Goal: Transaction & Acquisition: Purchase product/service

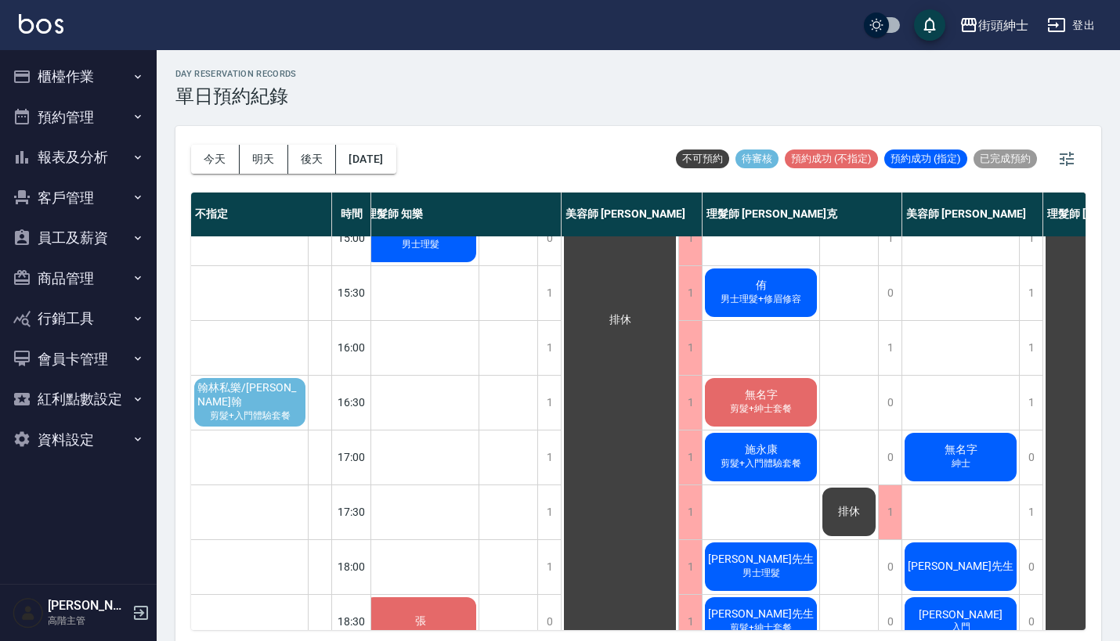
scroll to position [463, 9]
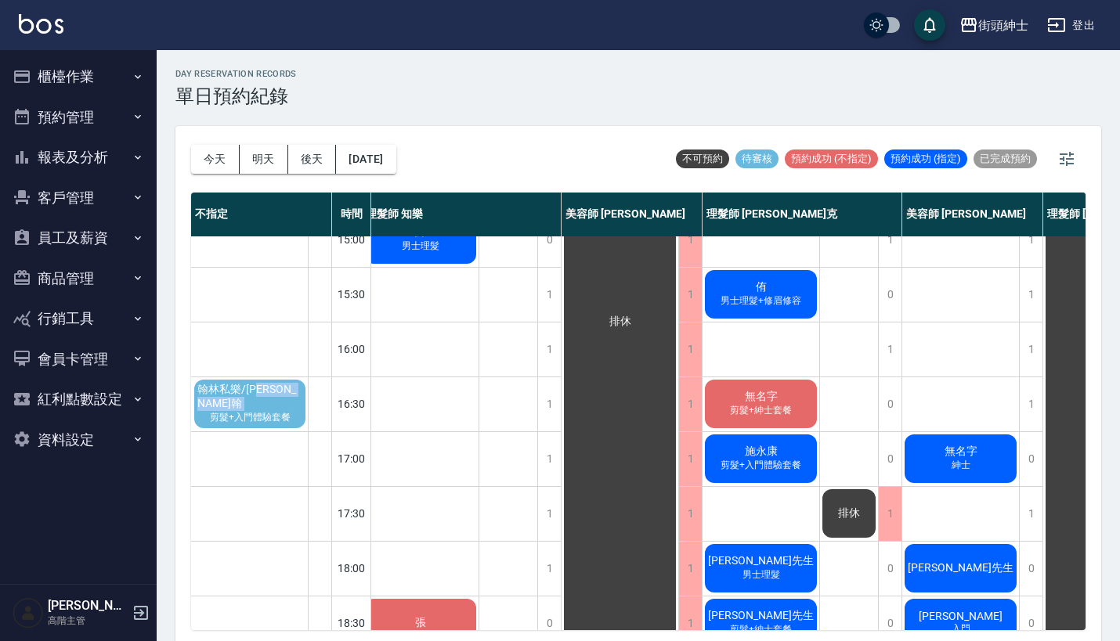
click at [286, 403] on div "翰林私樂/阿翰 剪髮+入門體驗套餐" at bounding box center [250, 403] width 116 height 53
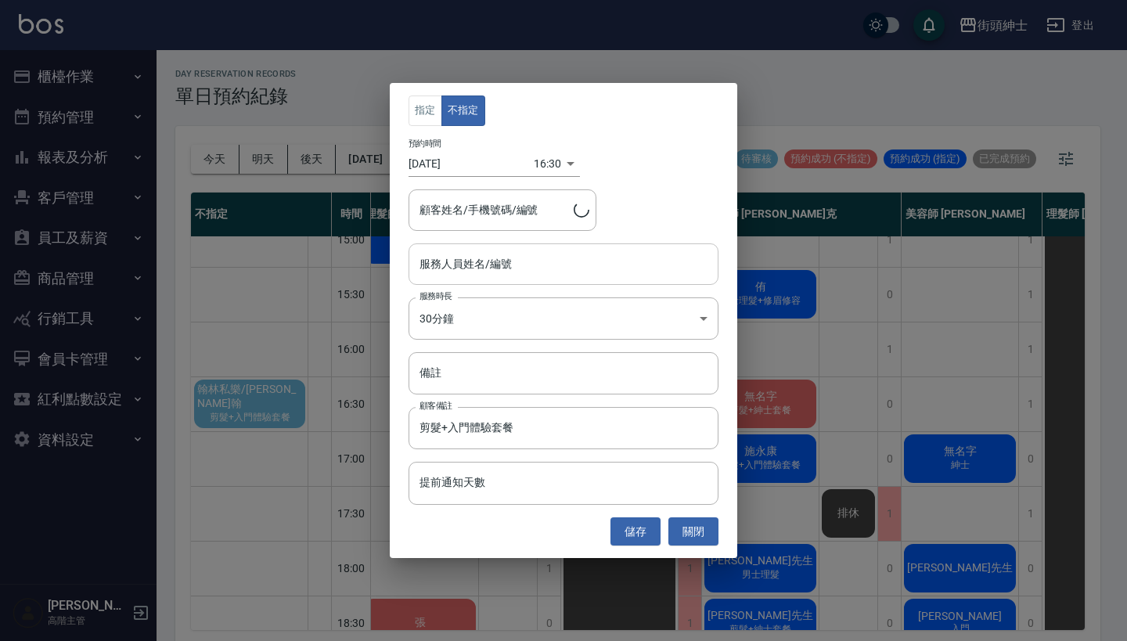
type input "翰林私樂/阿翰/0972097974"
click at [514, 273] on input "服務人員姓名/編號" at bounding box center [564, 264] width 296 height 27
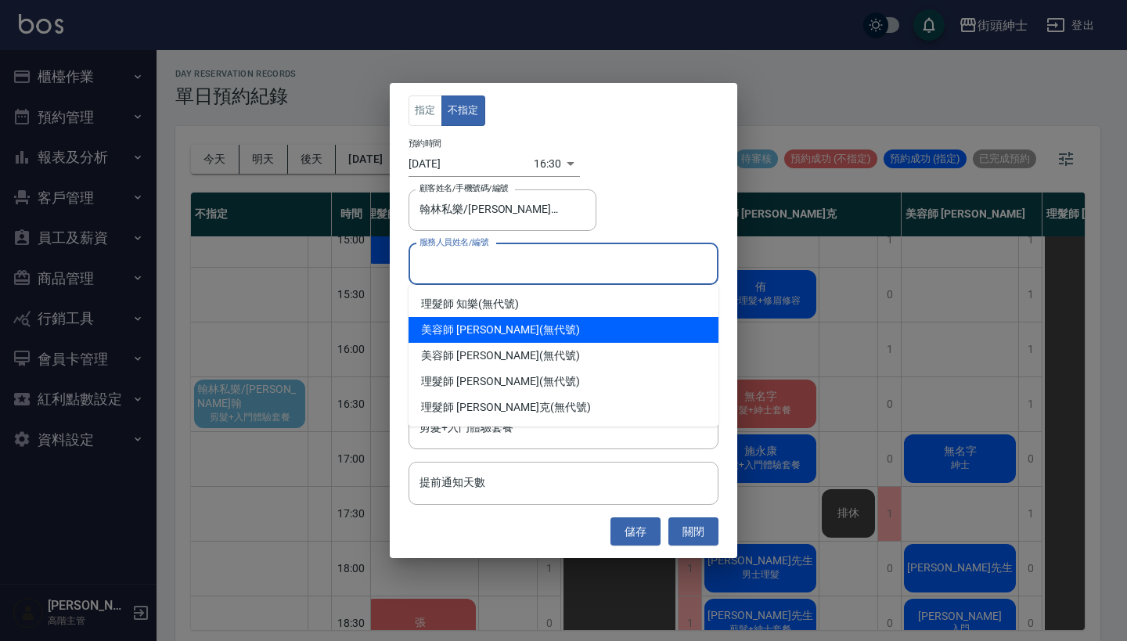
click at [521, 322] on div "美容師 小戴 (無代號)" at bounding box center [564, 330] width 310 height 26
type input "美容師 [PERSON_NAME](無代號)"
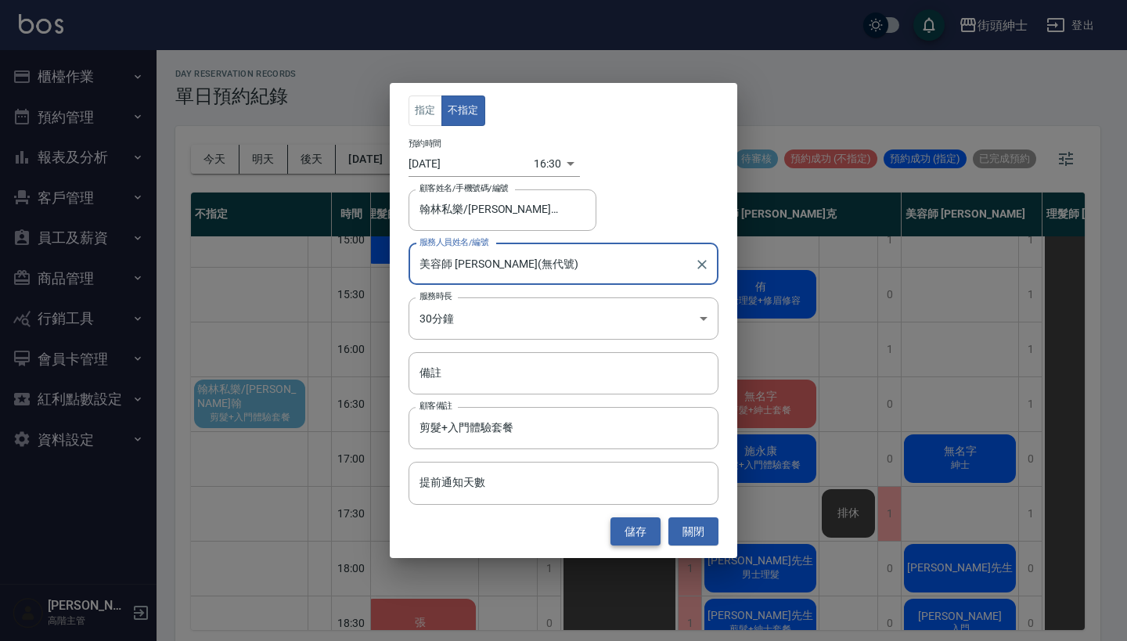
click at [629, 533] on button "儲存" at bounding box center [636, 532] width 50 height 29
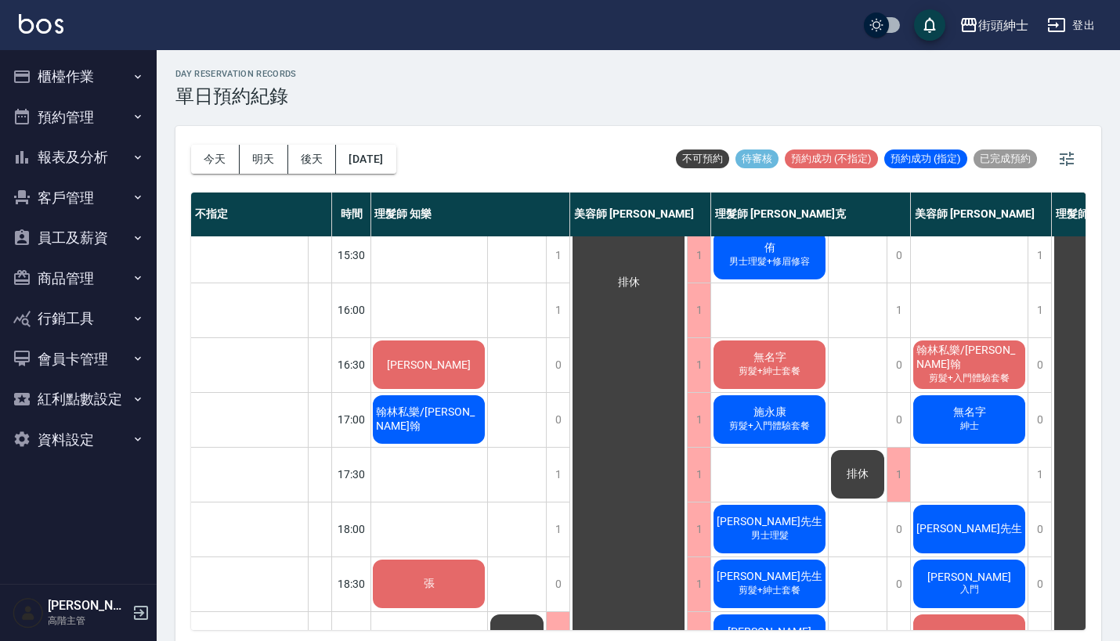
scroll to position [506, 0]
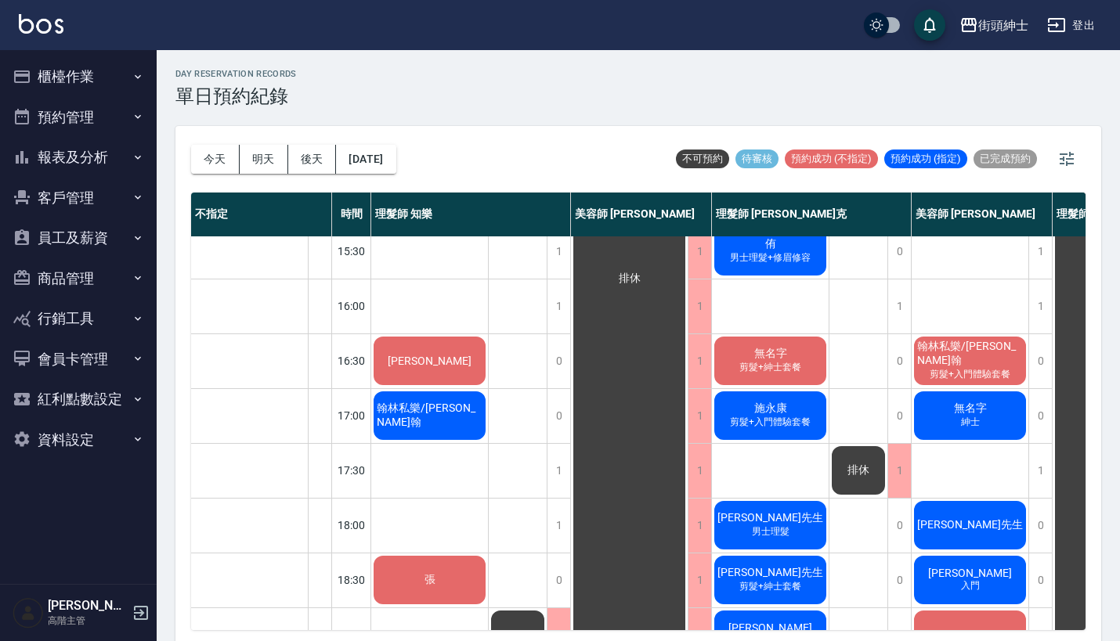
click at [440, 418] on span "翰林私樂/[PERSON_NAME]翰" at bounding box center [429, 416] width 112 height 28
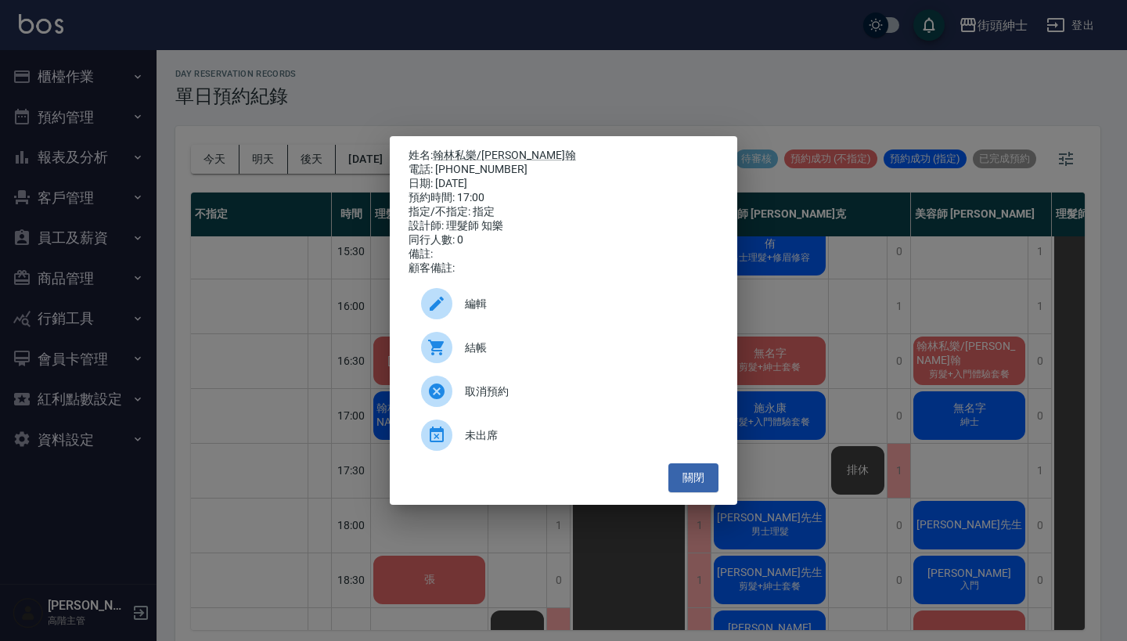
click at [494, 310] on span "編輯" at bounding box center [585, 304] width 241 height 16
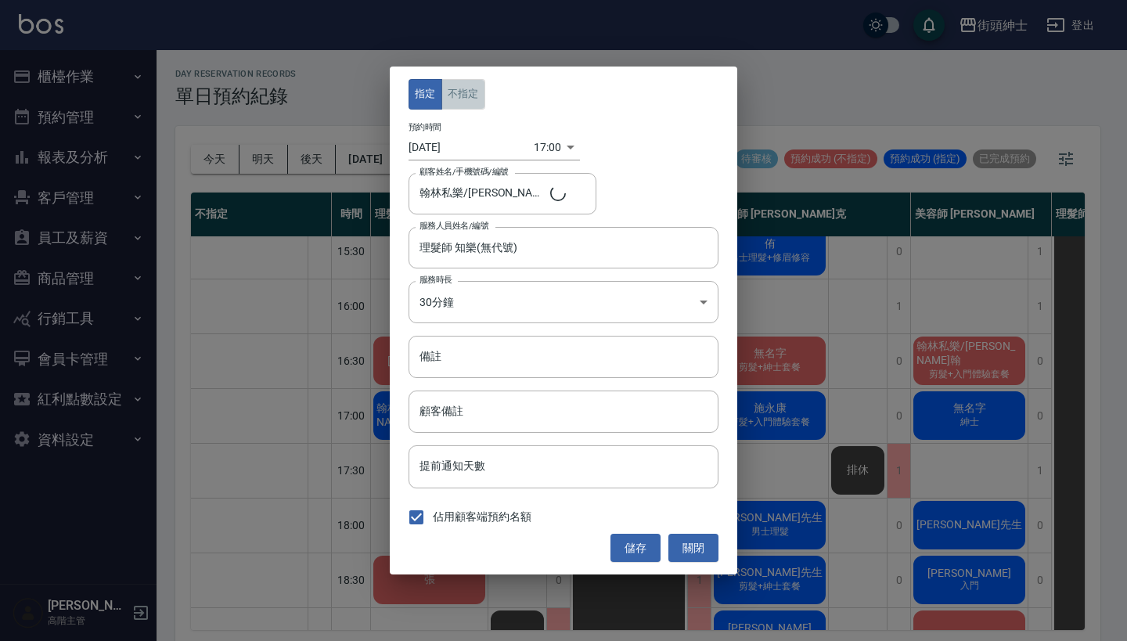
click at [471, 99] on button "不指定" at bounding box center [464, 94] width 44 height 31
click at [636, 552] on button "儲存" at bounding box center [636, 548] width 50 height 29
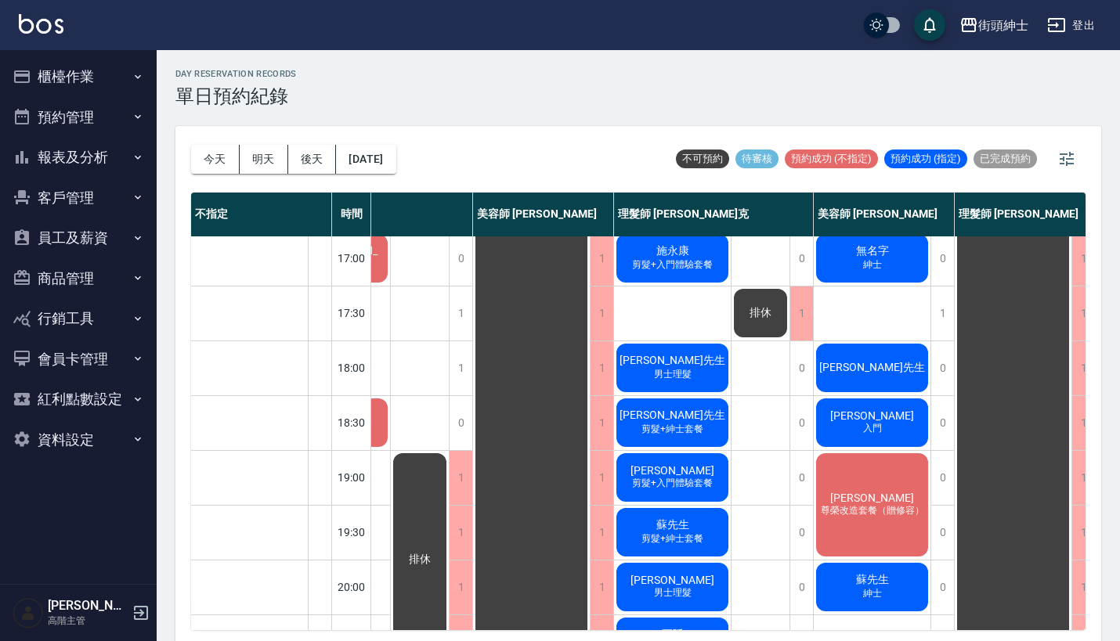
scroll to position [659, 99]
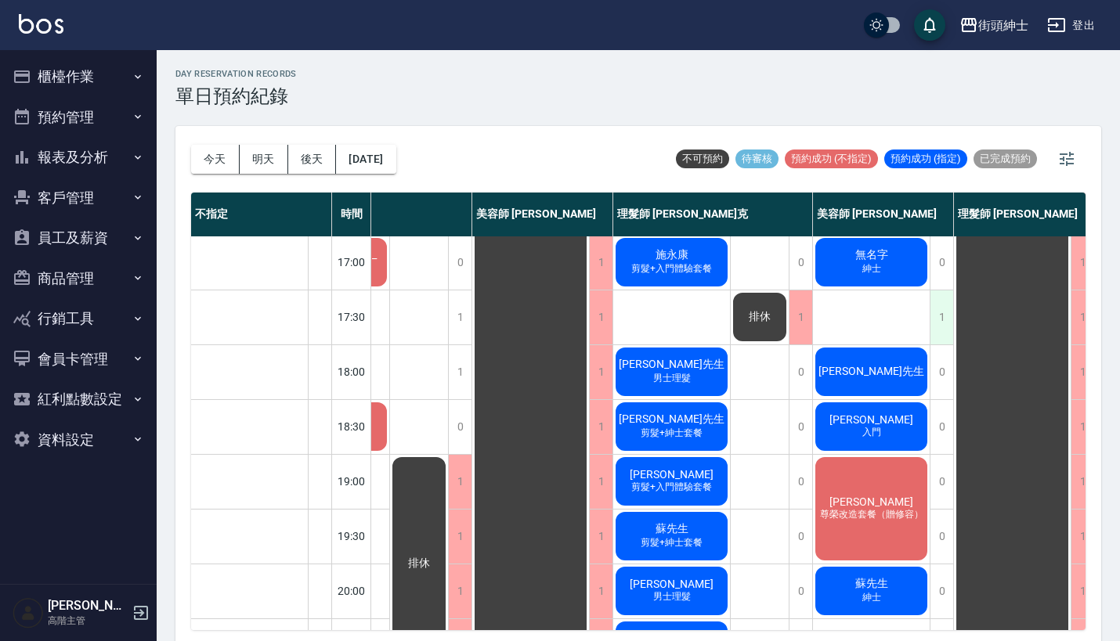
click at [936, 316] on div "1" at bounding box center [940, 317] width 23 height 54
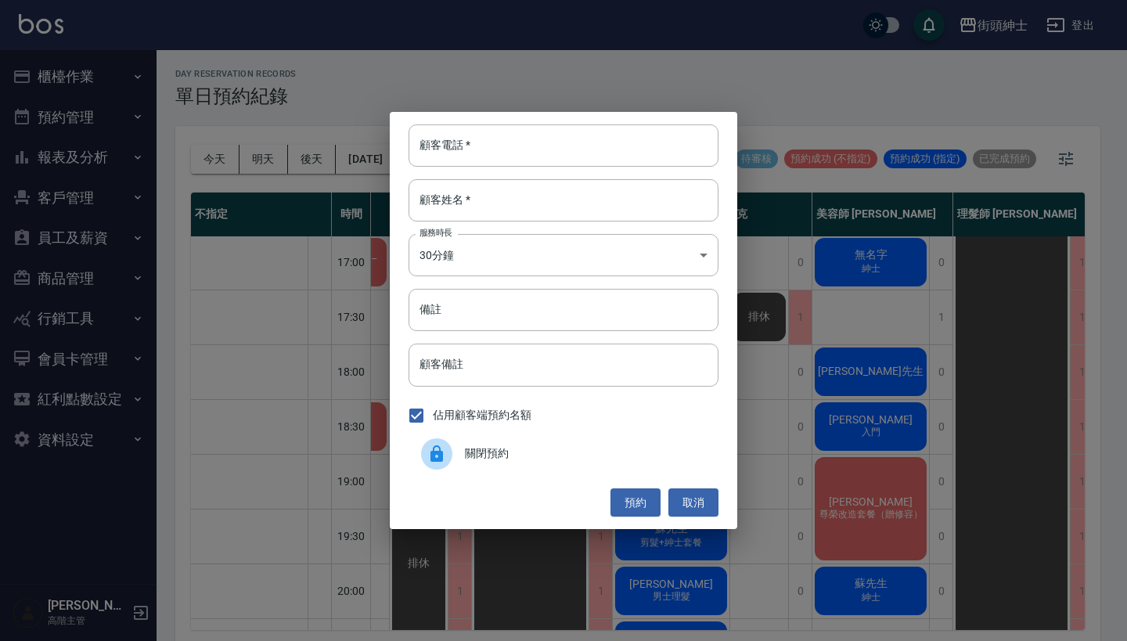
click at [515, 456] on span "關閉預約" at bounding box center [585, 453] width 241 height 16
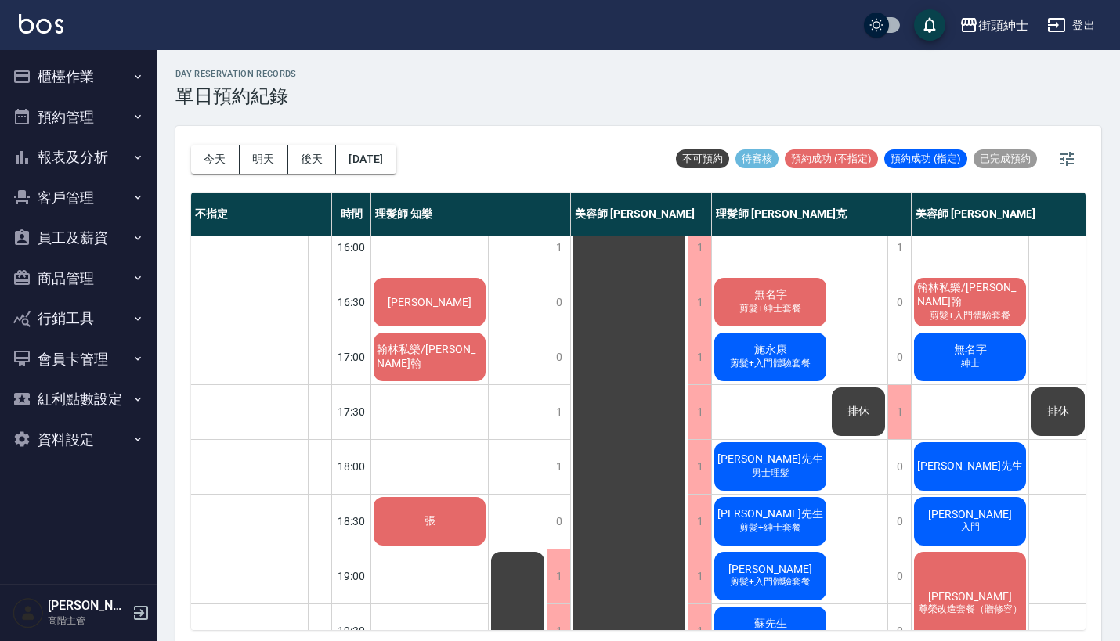
scroll to position [558, 0]
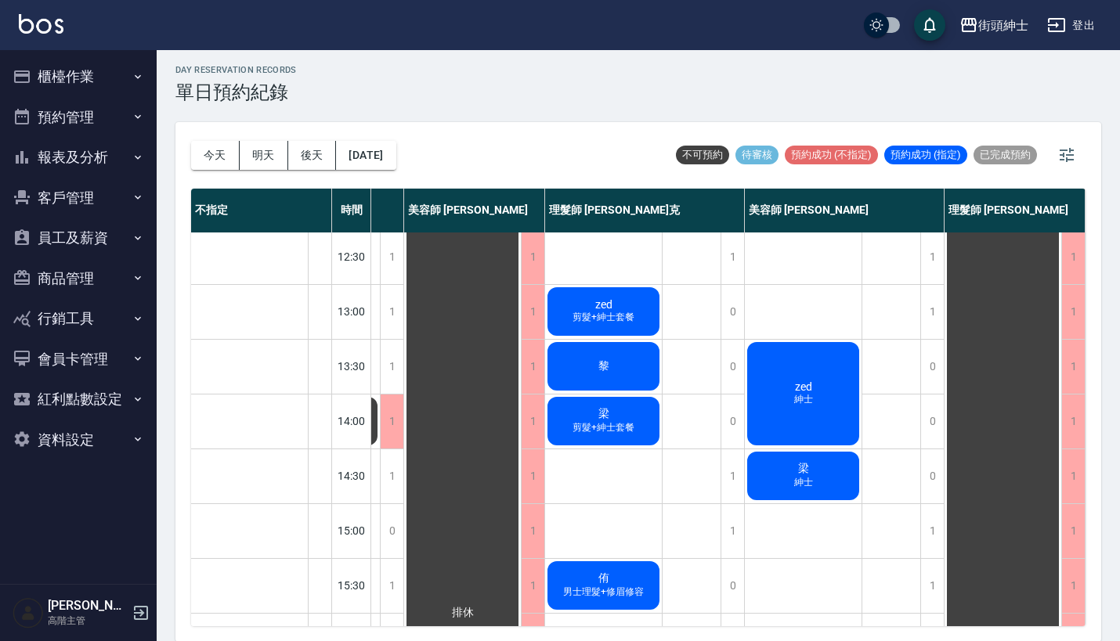
scroll to position [170, 175]
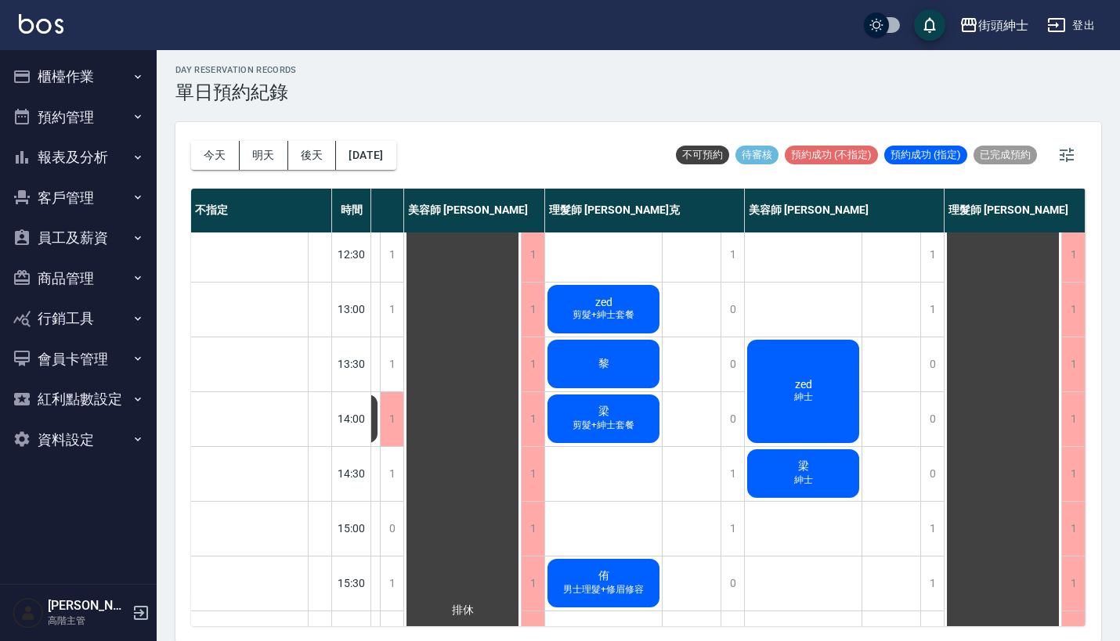
click at [791, 391] on span "紳士" at bounding box center [803, 397] width 25 height 13
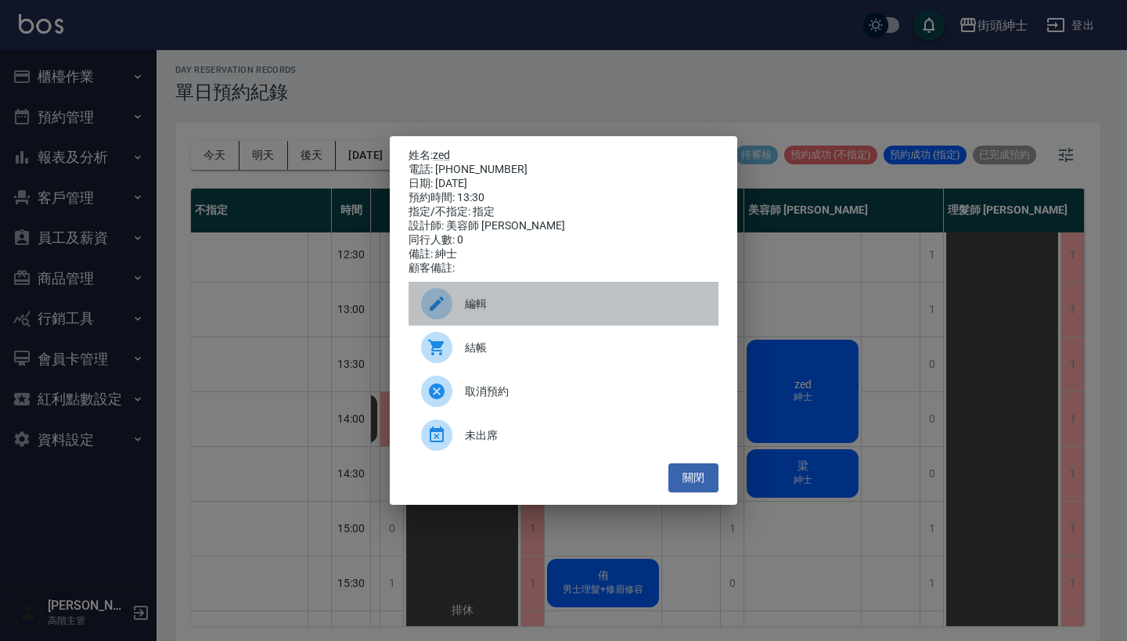
click at [525, 303] on span "編輯" at bounding box center [585, 304] width 241 height 16
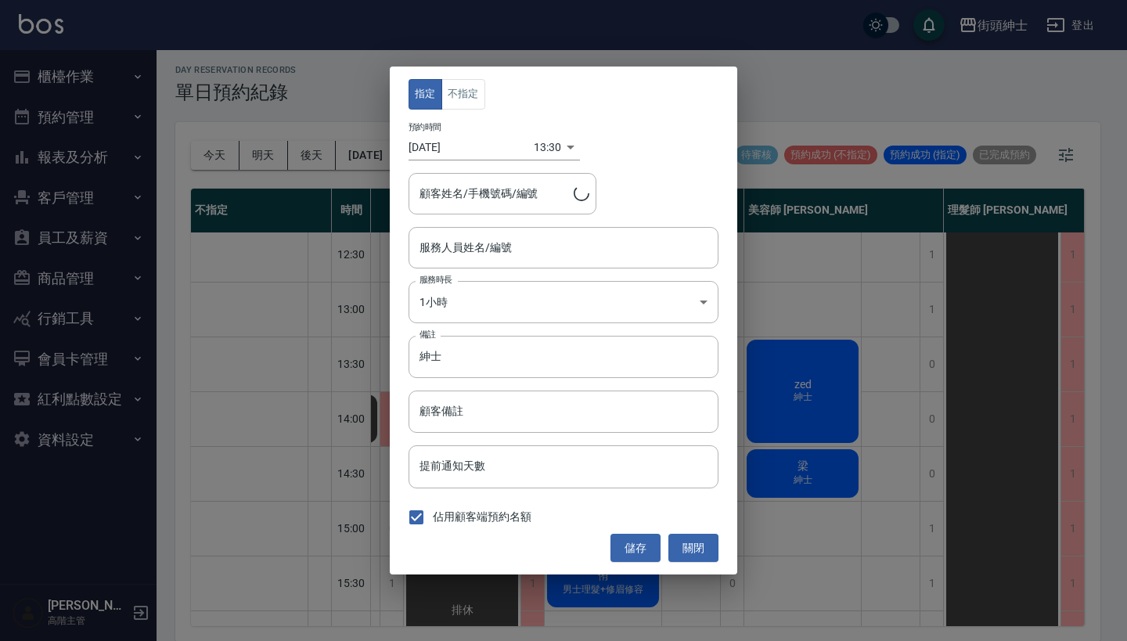
type input "zed/0905186790"
type input "美容師 [PERSON_NAME](無代號)"
click at [471, 290] on body "街頭紳士 登出 櫃檯作業 打帳單 帳單列表 掛單列表 座位開單 營業儀表板 現金收支登錄 高階收支登錄 材料自購登錄 每日結帳 排班表 現場電腦打卡 掃碼打卡…" at bounding box center [563, 319] width 1127 height 646
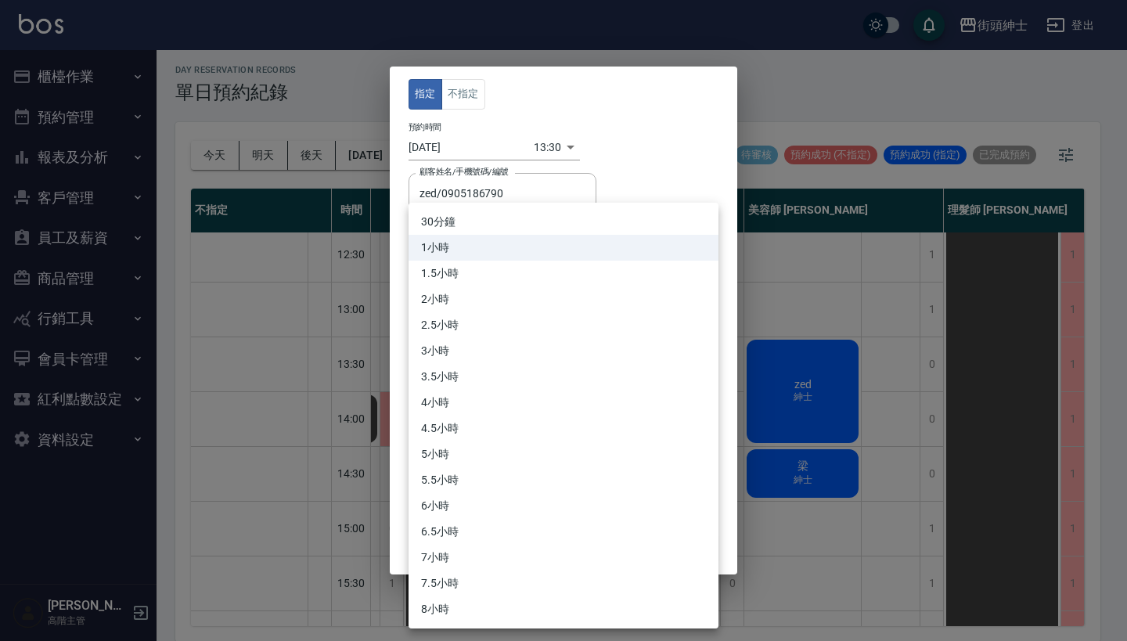
click at [520, 219] on li "30分鐘" at bounding box center [564, 222] width 310 height 26
type input "1"
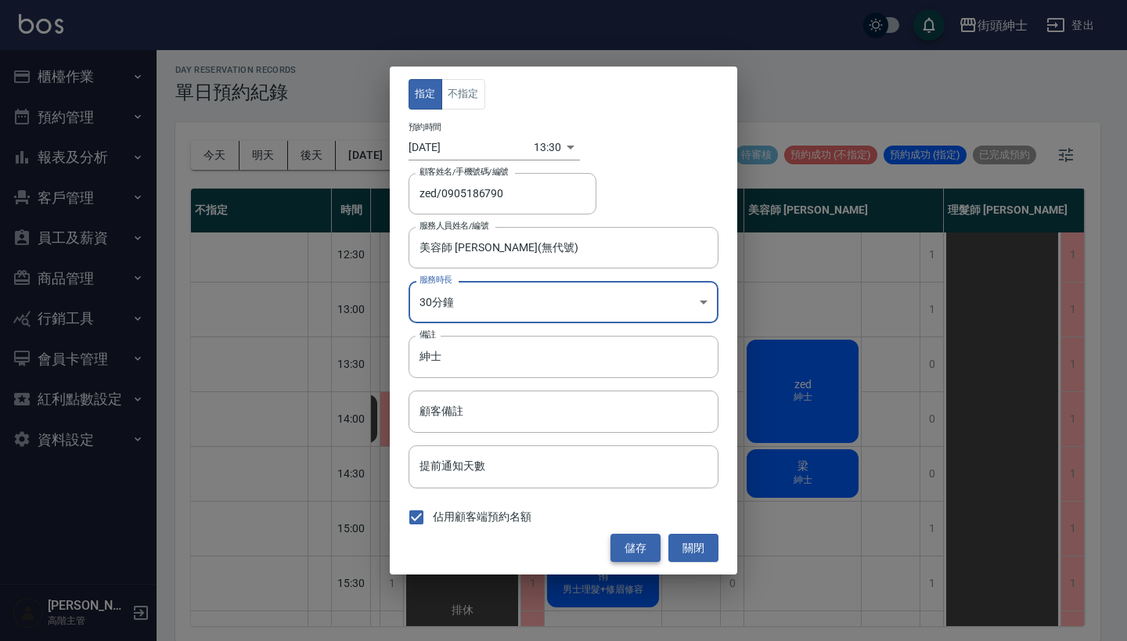
click at [621, 539] on button "儲存" at bounding box center [636, 548] width 50 height 29
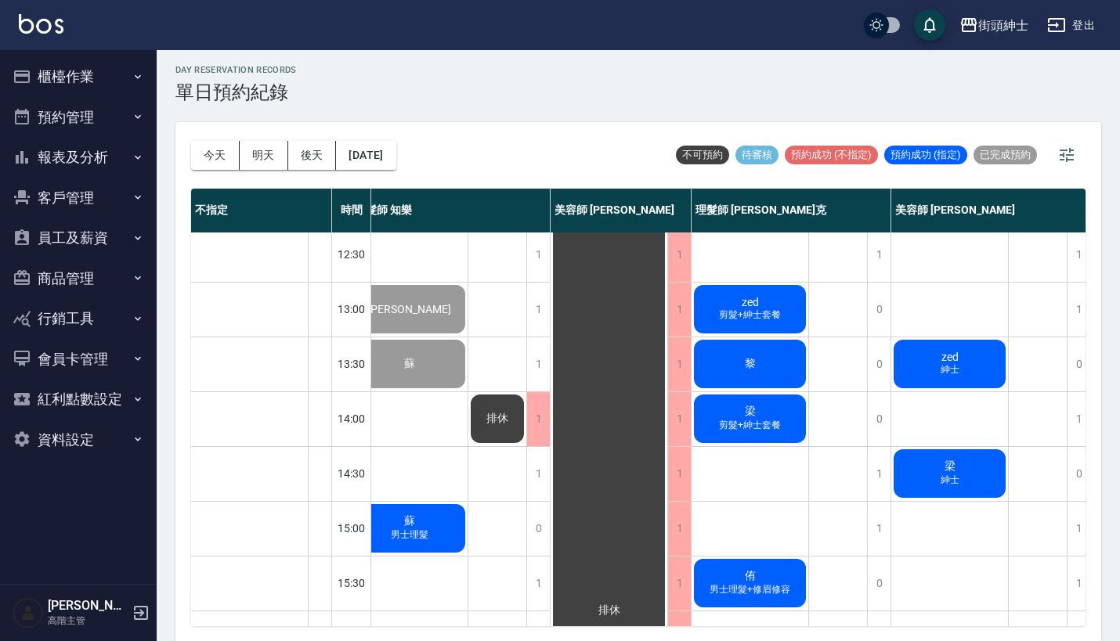
scroll to position [170, 0]
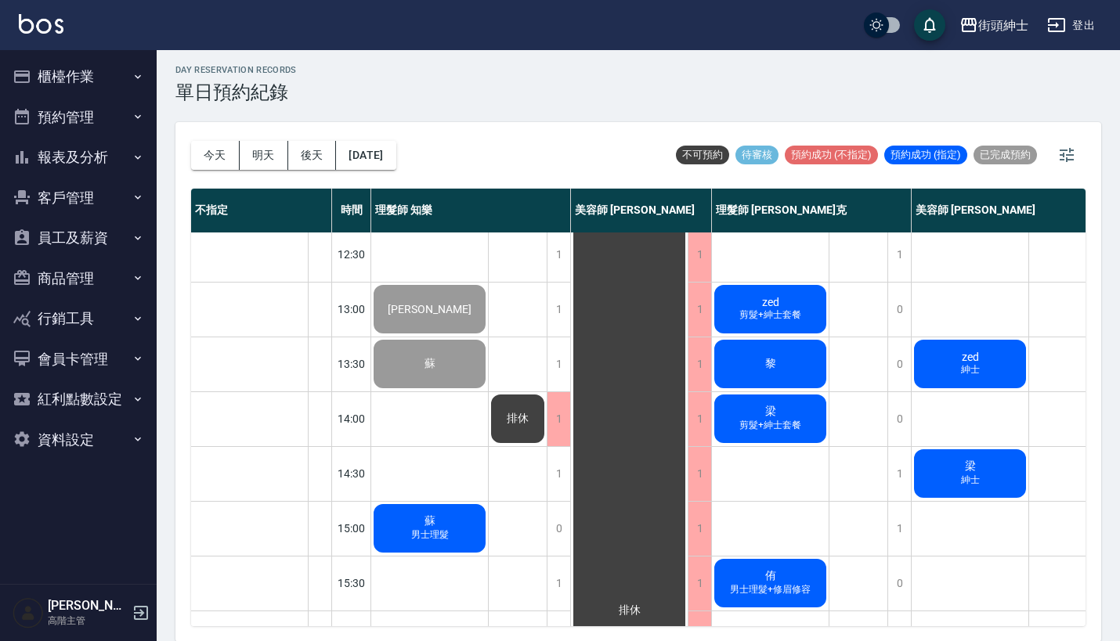
click at [420, 348] on div "蘇" at bounding box center [429, 363] width 117 height 53
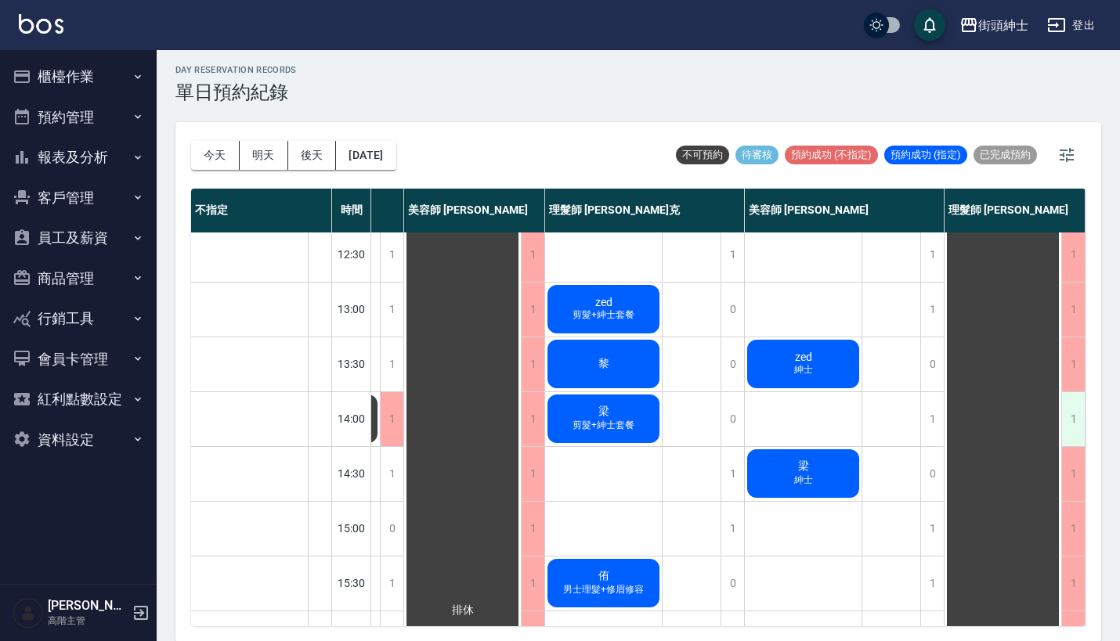
scroll to position [170, 175]
click at [921, 424] on div "1" at bounding box center [931, 419] width 23 height 54
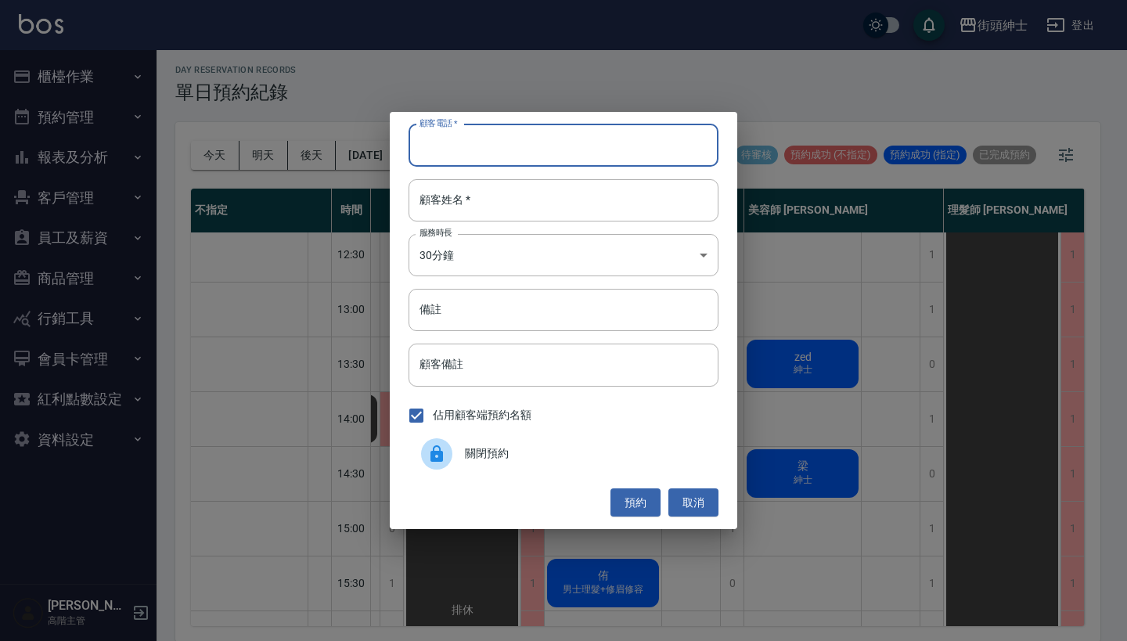
paste input "蘇/0916642992"
type input "蘇/0916642992"
paste input "蘇/0916642992"
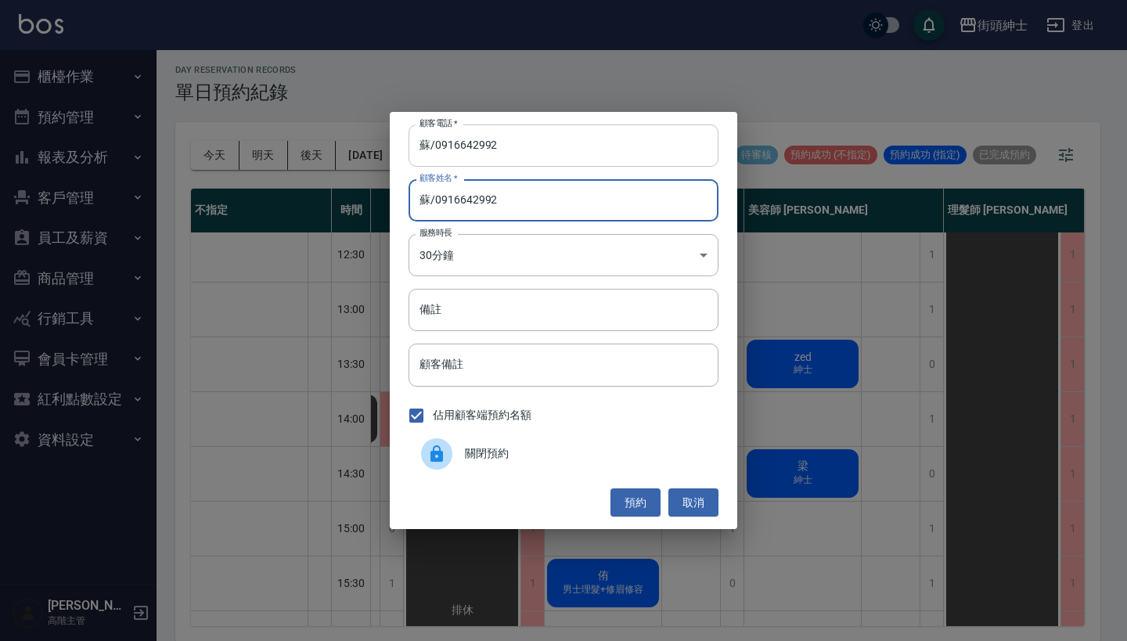
type input "蘇/0916642992"
drag, startPoint x: 434, startPoint y: 145, endPoint x: 364, endPoint y: 145, distance: 69.7
click at [364, 145] on div "顧客電話   * 蘇/0916642992 顧客電話   * 顧客姓名   * 蘇/0916642992 顧客姓名   * 服務時長 30分鐘 1 服務時長 …" at bounding box center [563, 320] width 1127 height 641
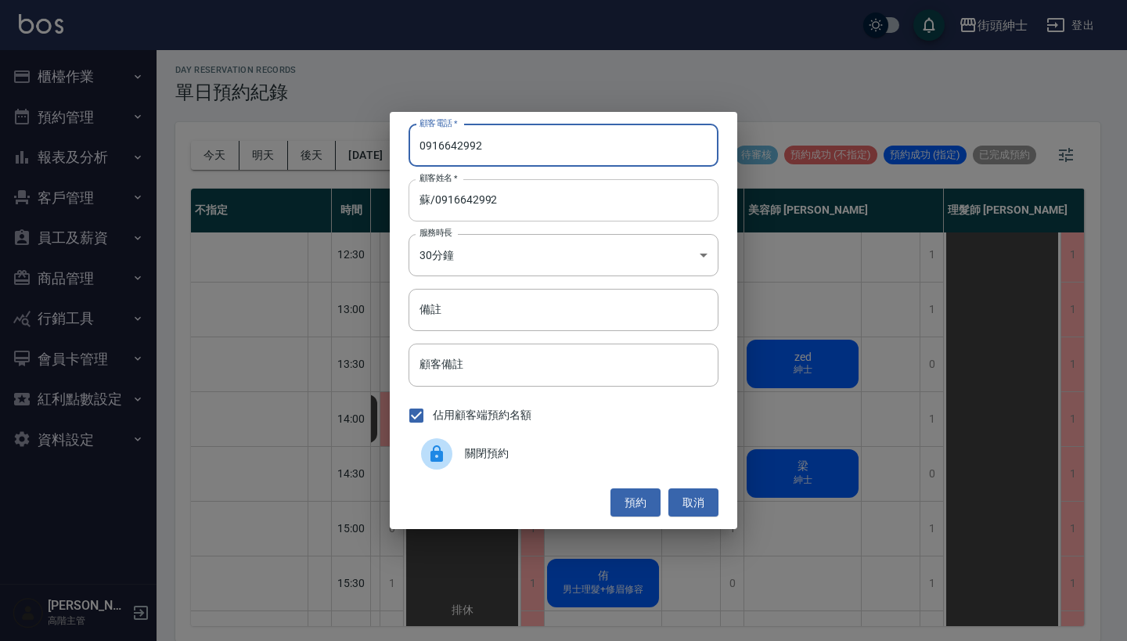
type input "0916642992"
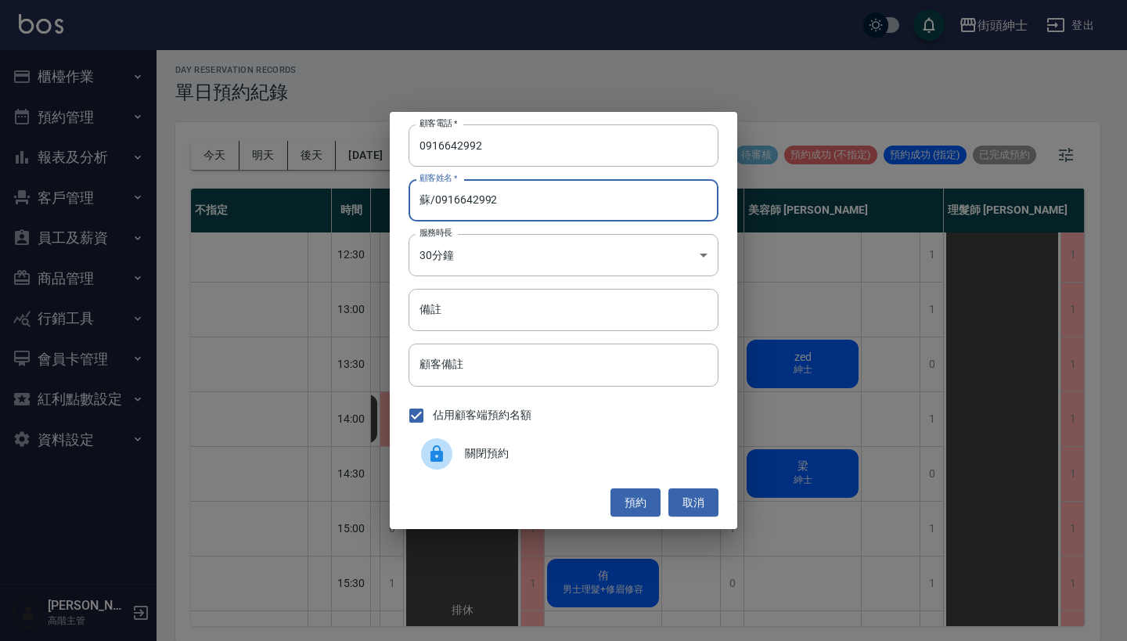
drag, startPoint x: 511, startPoint y: 203, endPoint x: 429, endPoint y: 207, distance: 82.3
click at [429, 207] on input "蘇/0916642992" at bounding box center [564, 200] width 310 height 42
type input "蘇"
click at [631, 493] on button "預約" at bounding box center [636, 503] width 50 height 29
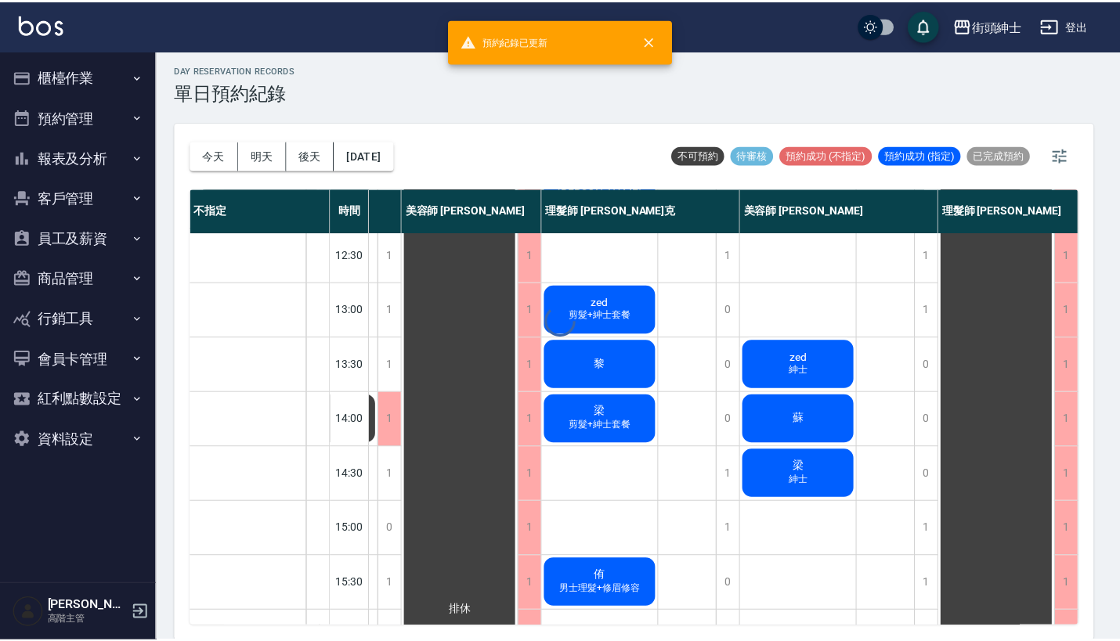
scroll to position [170, 167]
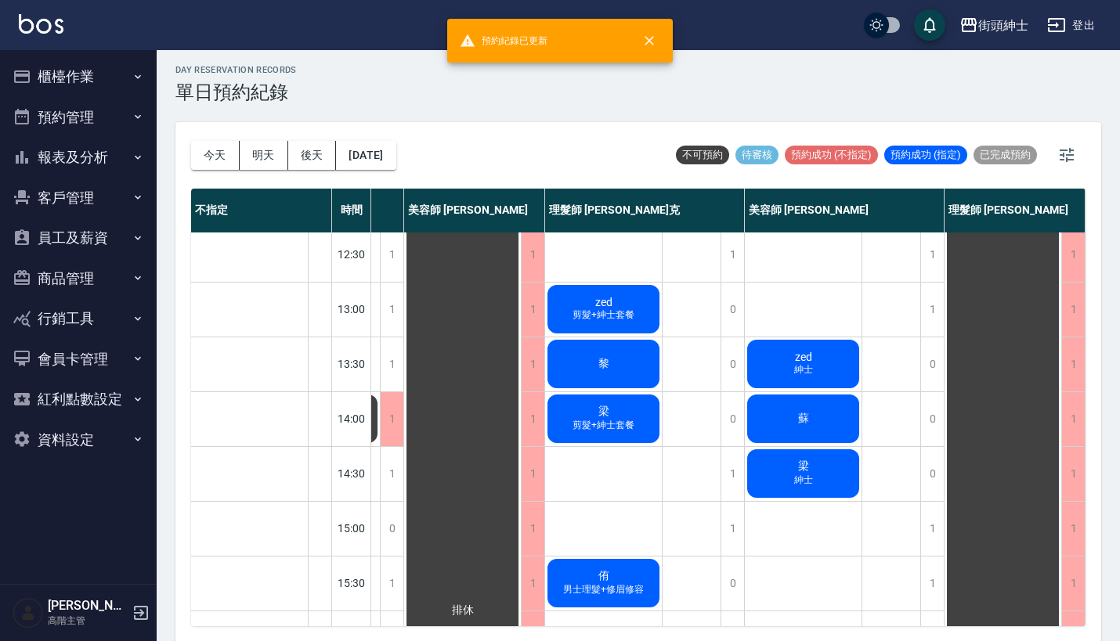
click at [788, 426] on div "蘇" at bounding box center [803, 418] width 117 height 53
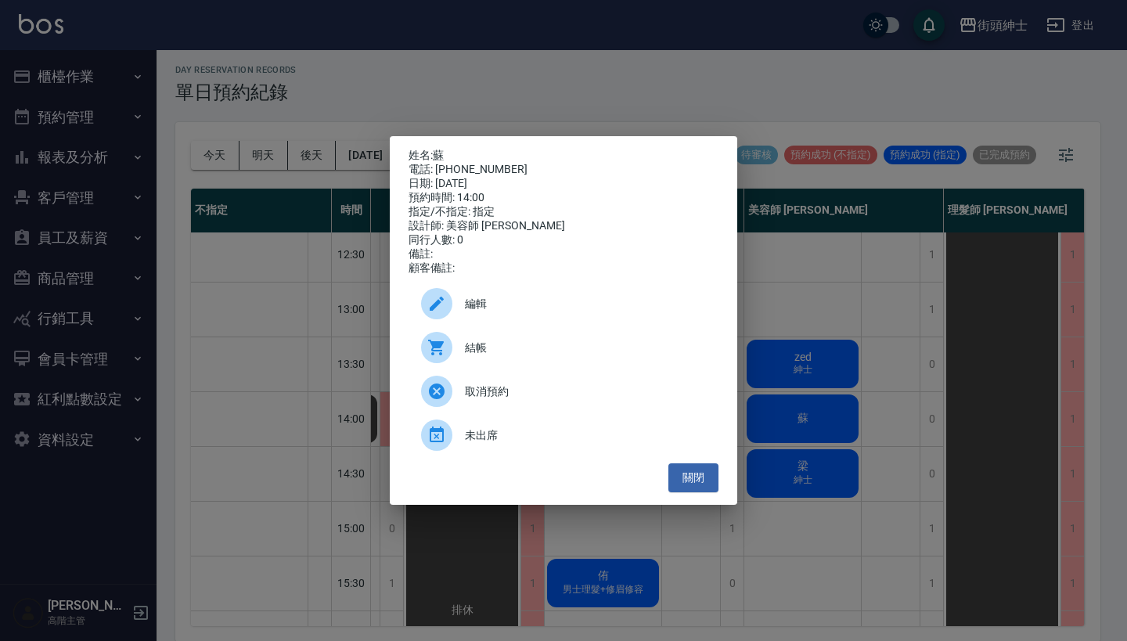
click at [555, 312] on span "編輯" at bounding box center [585, 304] width 241 height 16
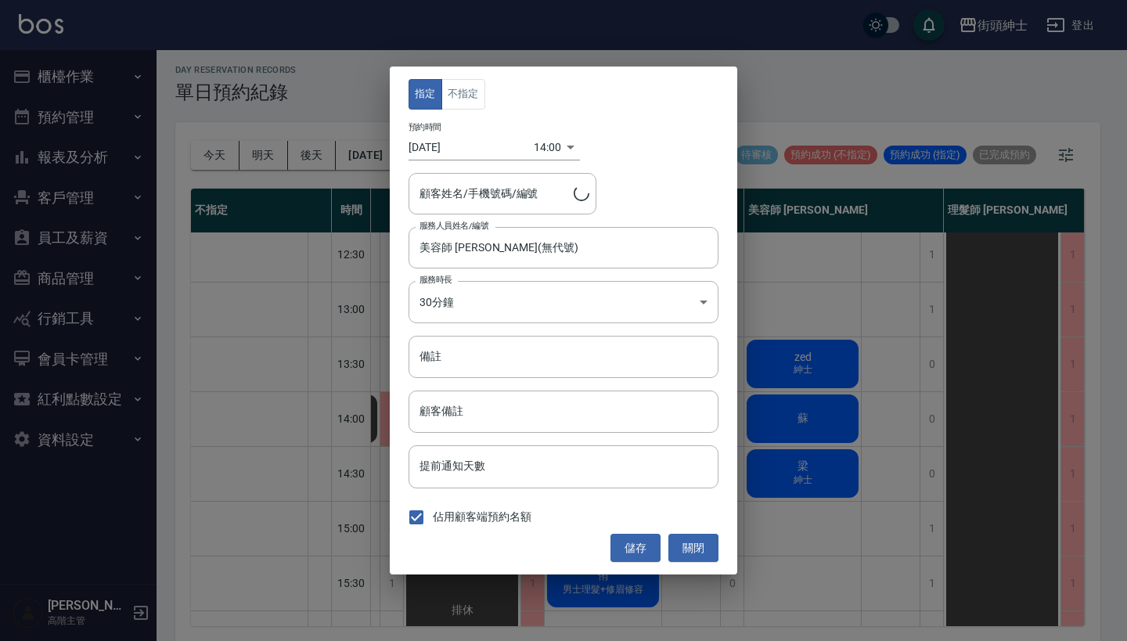
type input "蘇/0916642992"
click at [463, 352] on input "備註" at bounding box center [564, 357] width 310 height 42
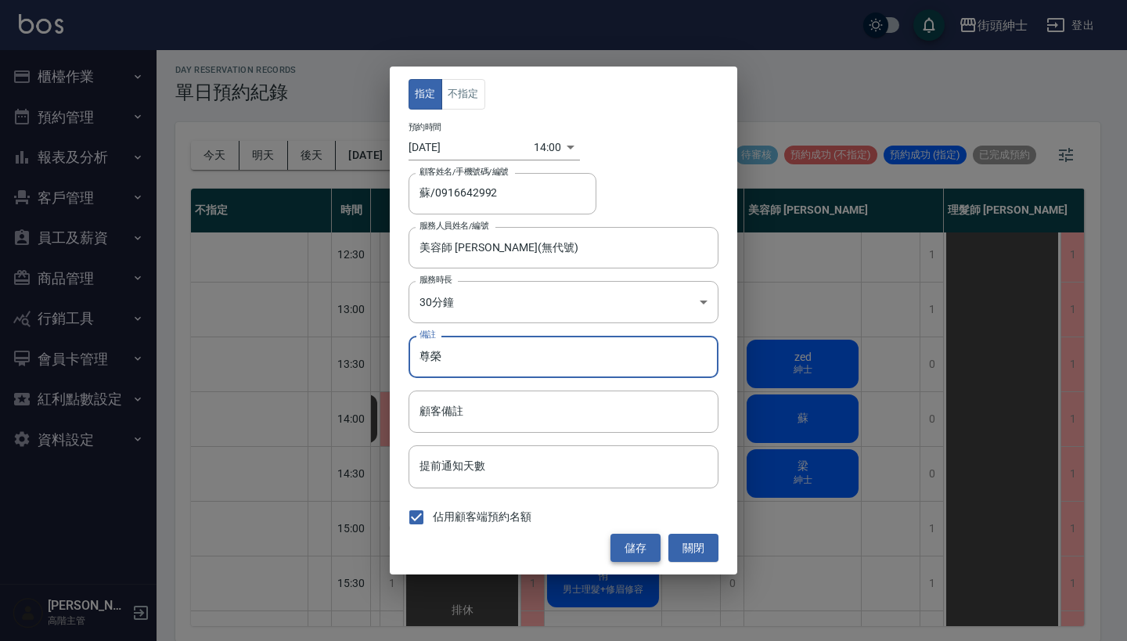
type input "尊榮"
click at [630, 551] on button "儲存" at bounding box center [636, 548] width 50 height 29
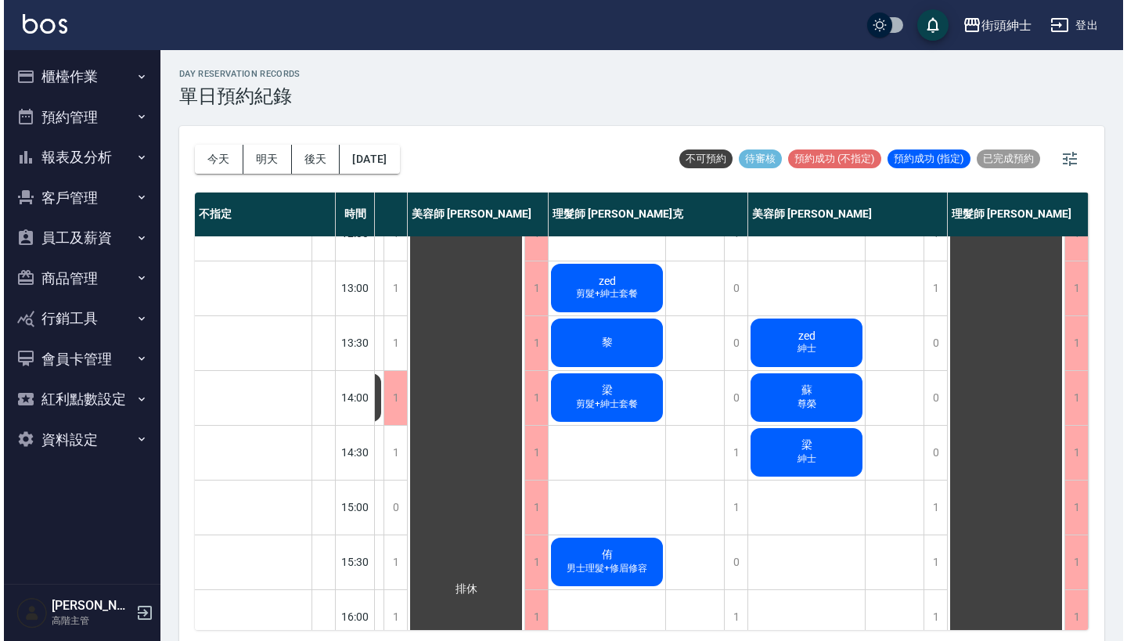
scroll to position [208, 169]
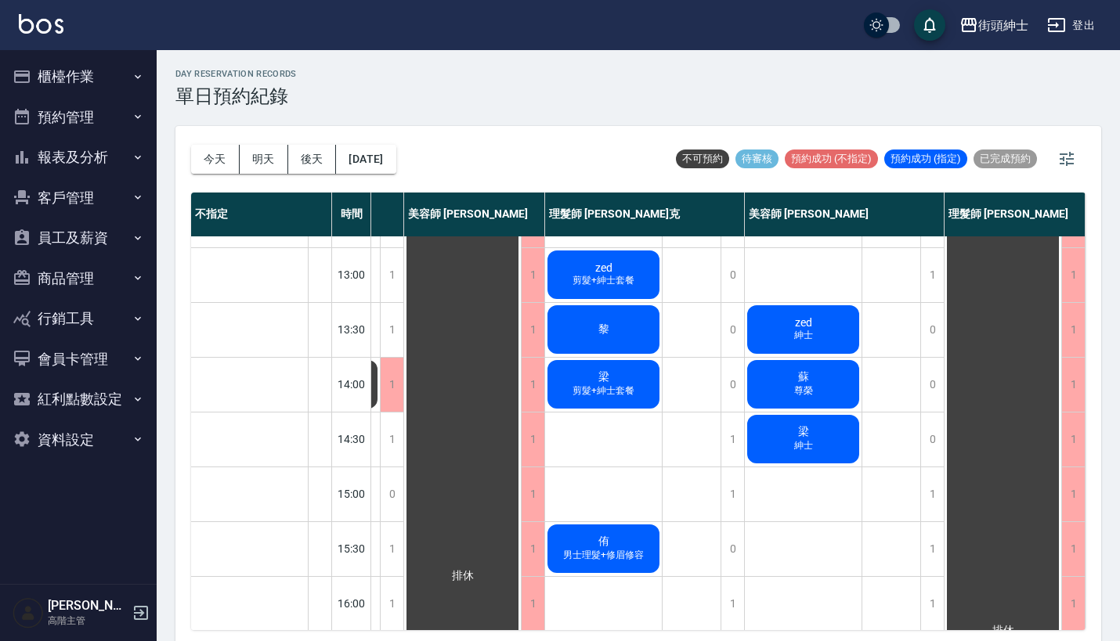
click at [802, 317] on span "zed" at bounding box center [803, 322] width 23 height 13
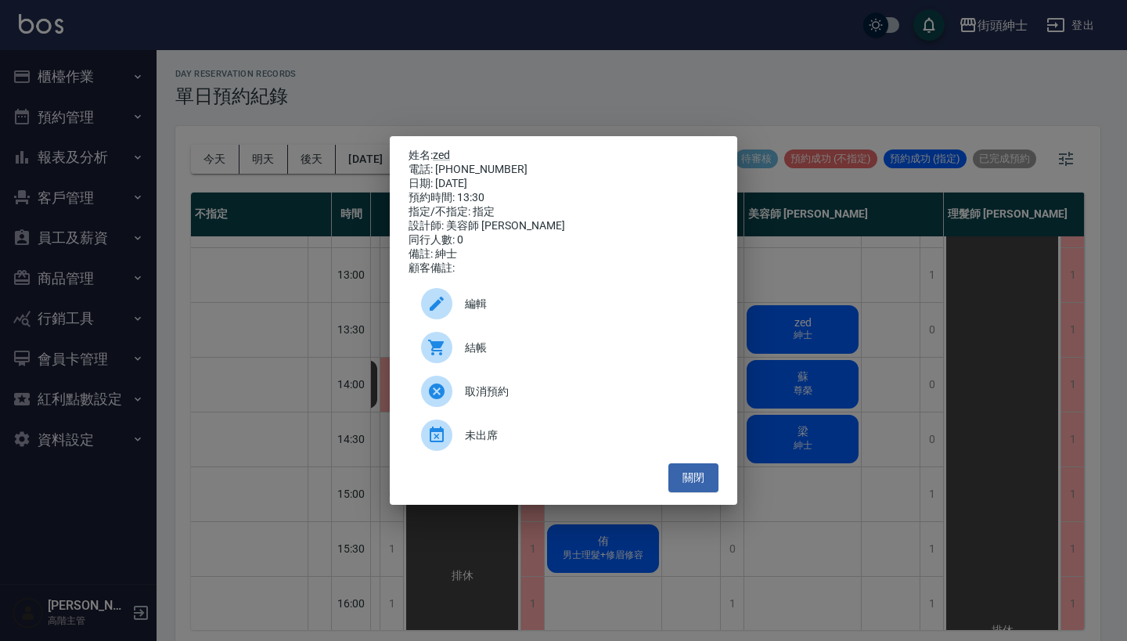
click at [559, 344] on div "結帳" at bounding box center [564, 348] width 310 height 44
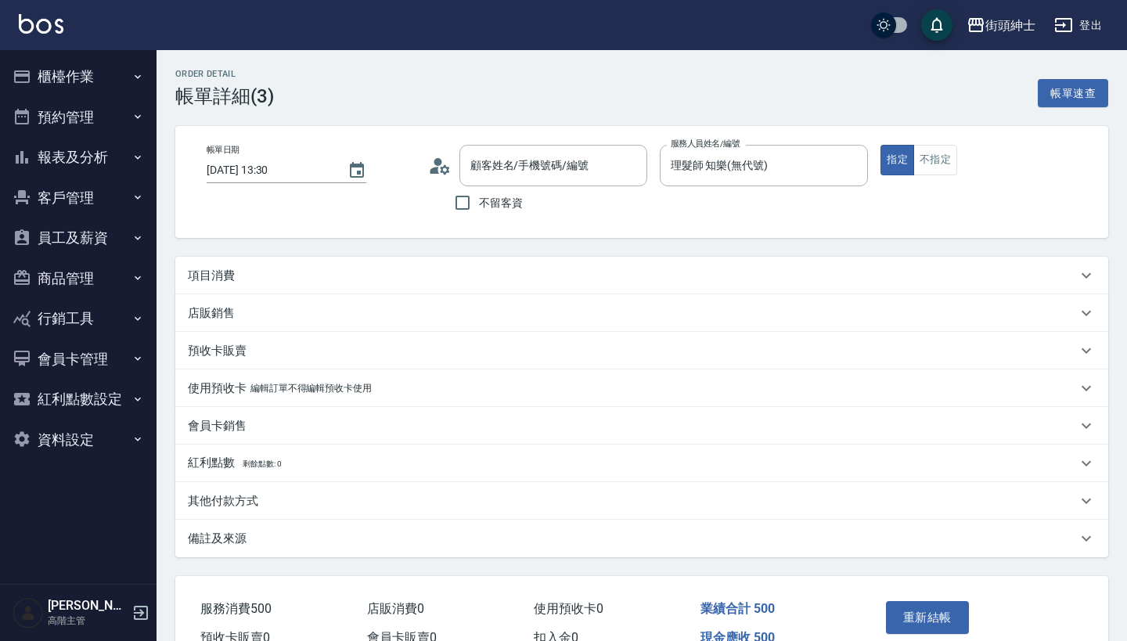
type input "2025/10/07 13:30"
type input "理髮師 知樂(無代號)"
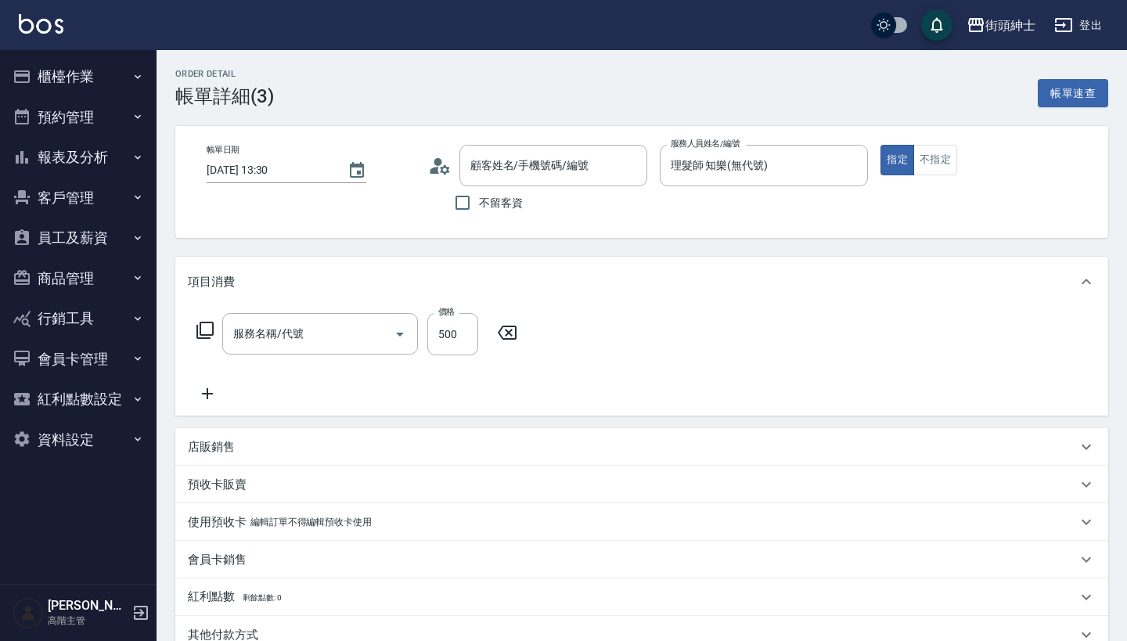
type input "蘇/0916642992/null"
type input "理髮(A02)"
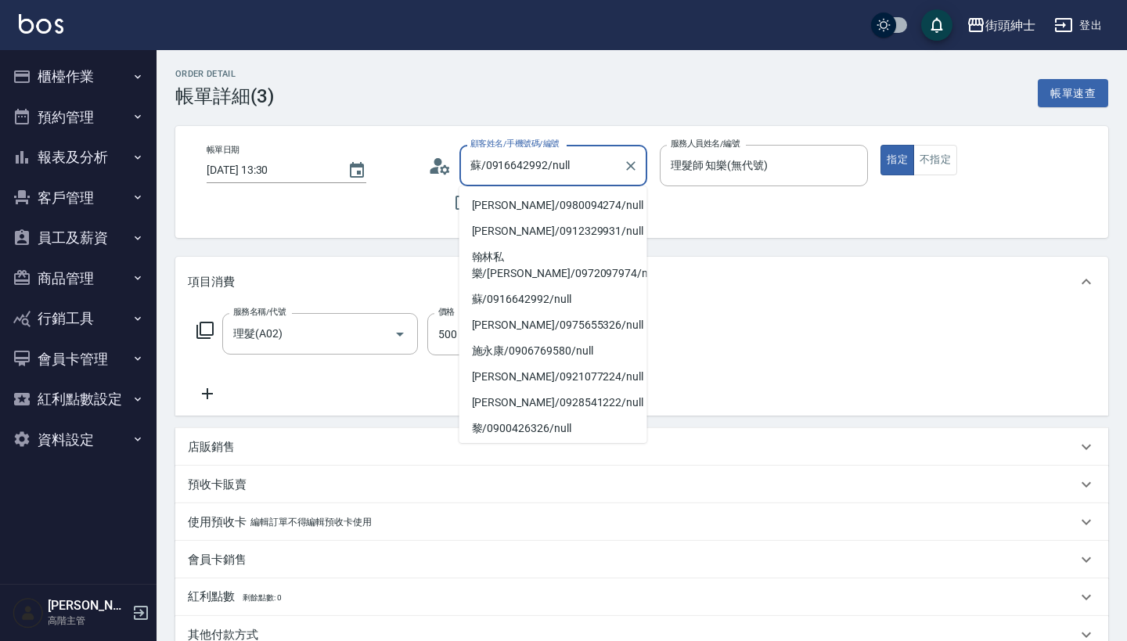
drag, startPoint x: 547, startPoint y: 164, endPoint x: 391, endPoint y: 164, distance: 155.8
click at [391, 164] on div "帳單日期 2025/10/07 13:30 顧客姓名/手機號碼/編號 蘇/0916642992/null 顧客姓名/手機號碼/編號 不留客資 服務人員姓名/編…" at bounding box center [642, 182] width 896 height 74
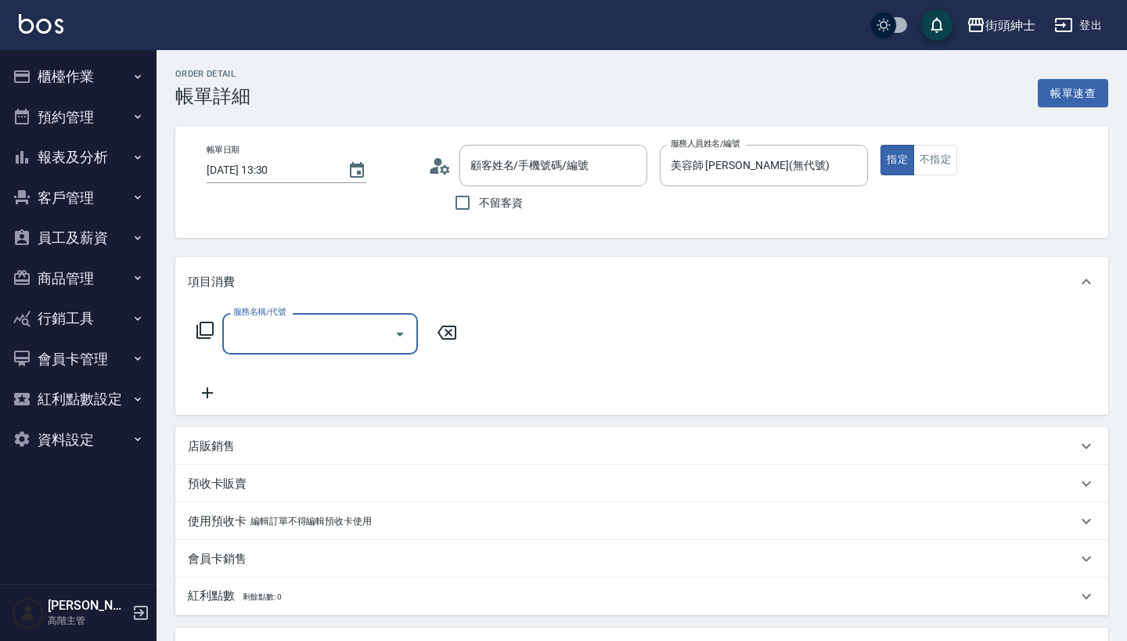
type input "zed/0905186790/null"
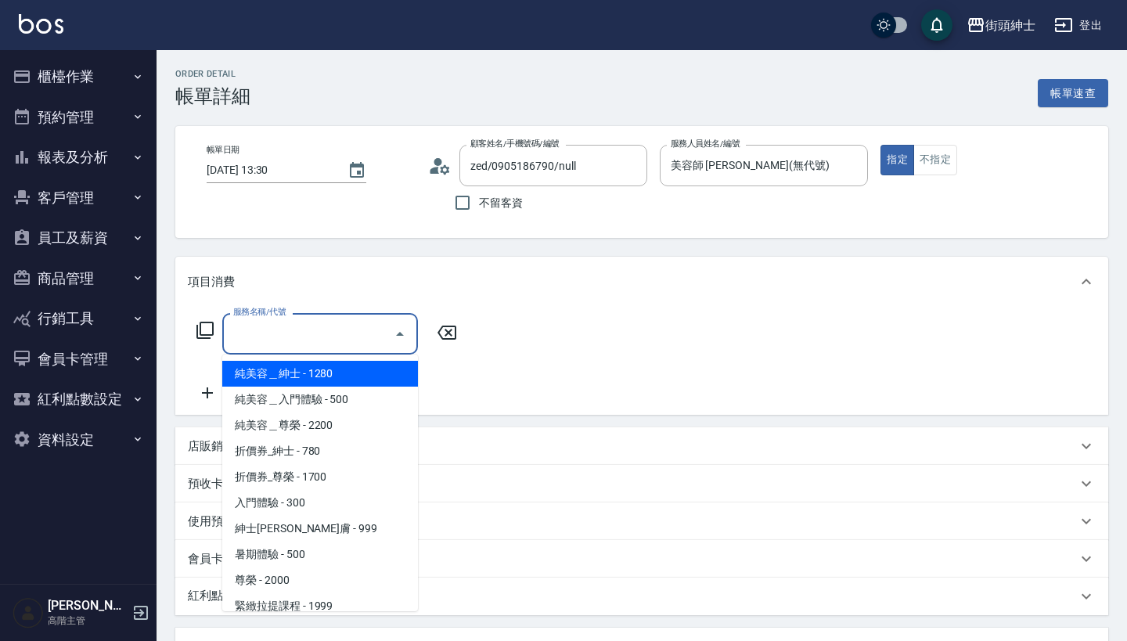
click at [340, 331] on input "服務名稱/代號" at bounding box center [308, 333] width 158 height 27
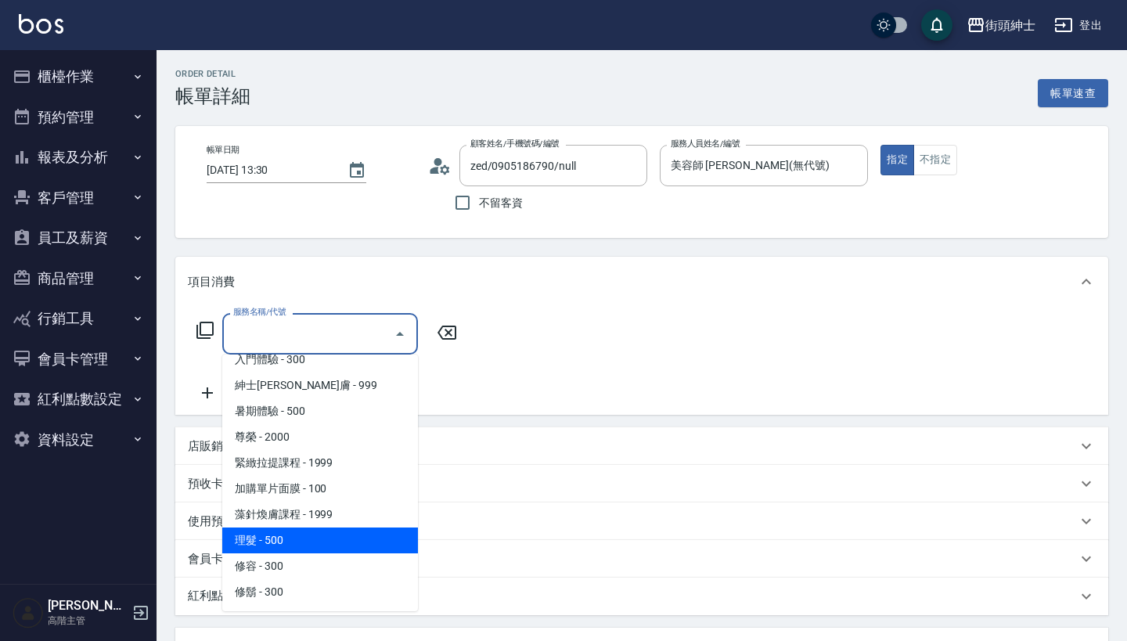
scroll to position [143, 0]
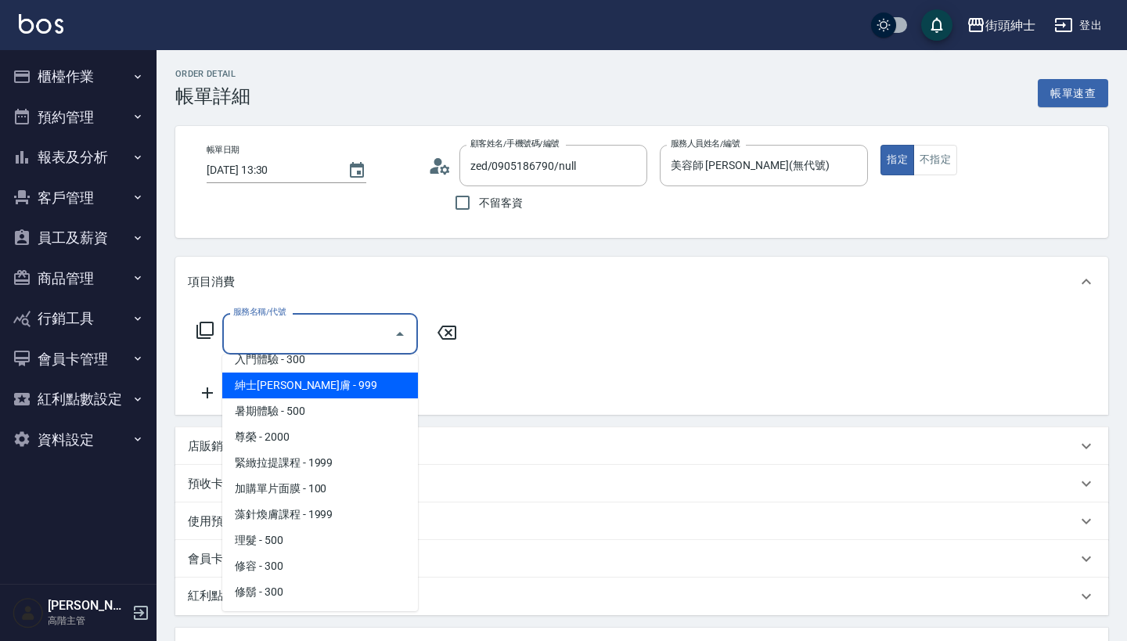
click at [370, 382] on span "紳士[PERSON_NAME]膚 - 999" at bounding box center [320, 386] width 196 height 26
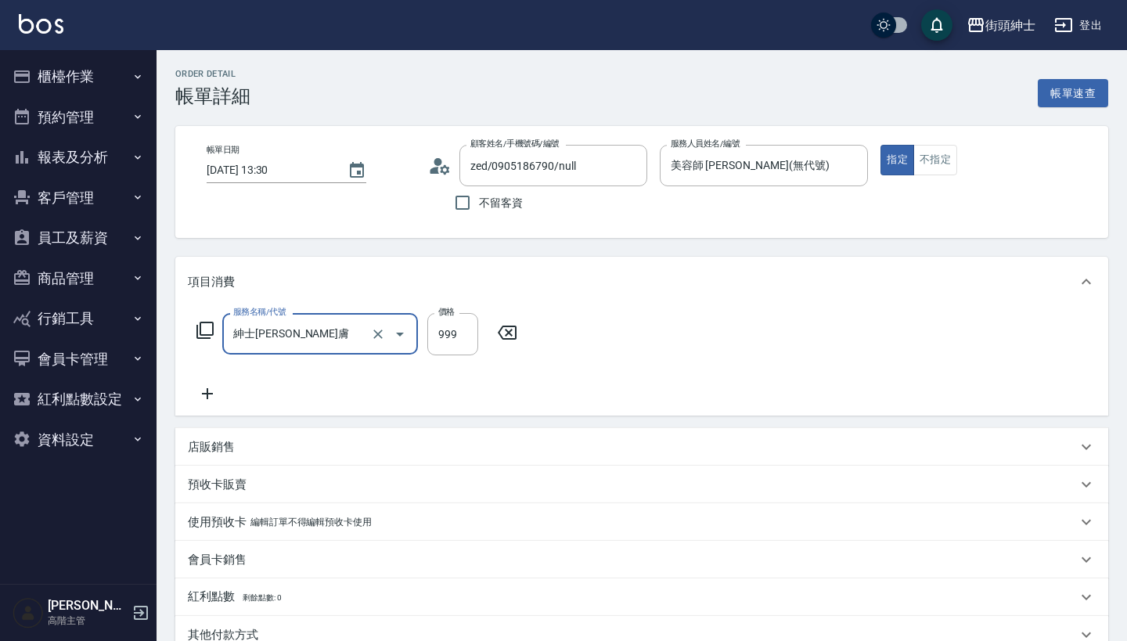
type input "紳士全效煥膚"
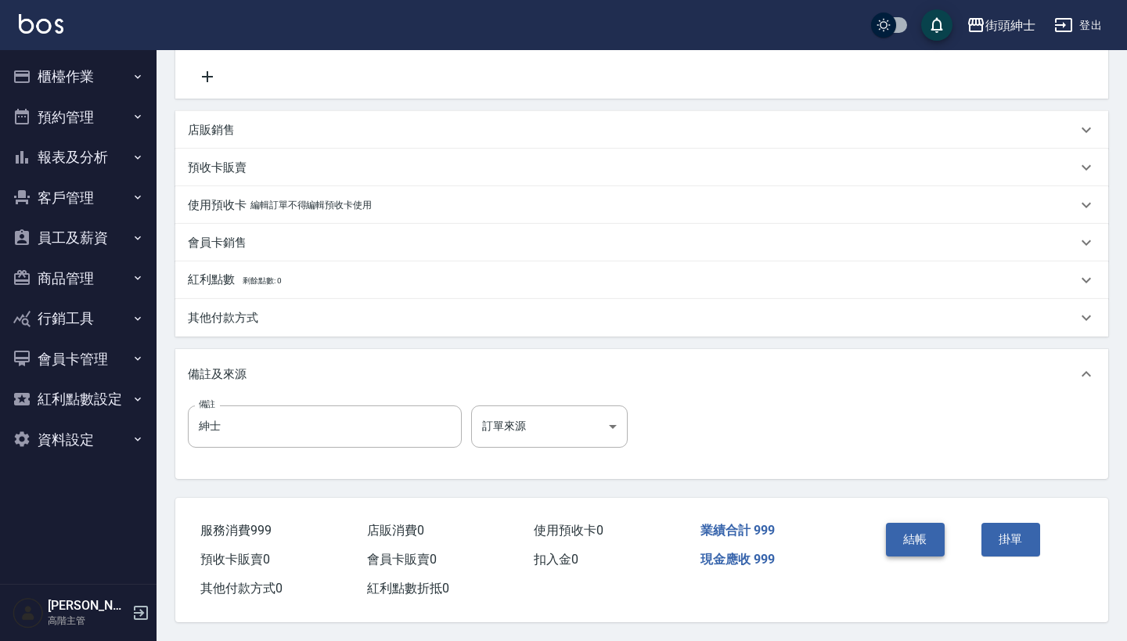
click at [906, 525] on button "結帳" at bounding box center [915, 539] width 59 height 33
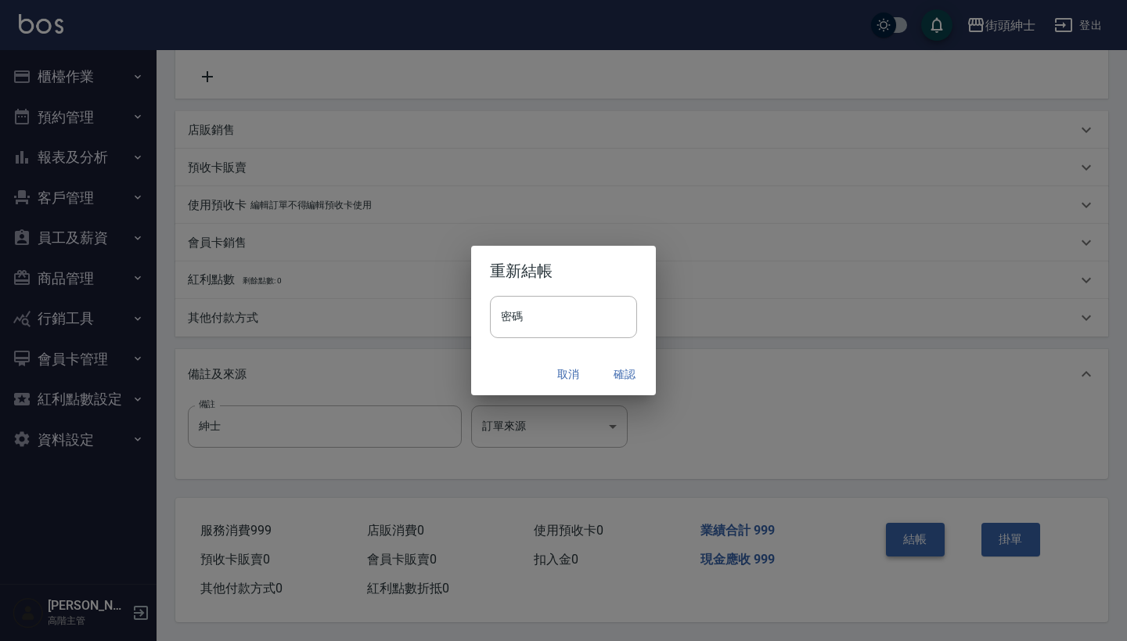
scroll to position [324, 0]
click at [629, 372] on button "確認" at bounding box center [625, 374] width 50 height 29
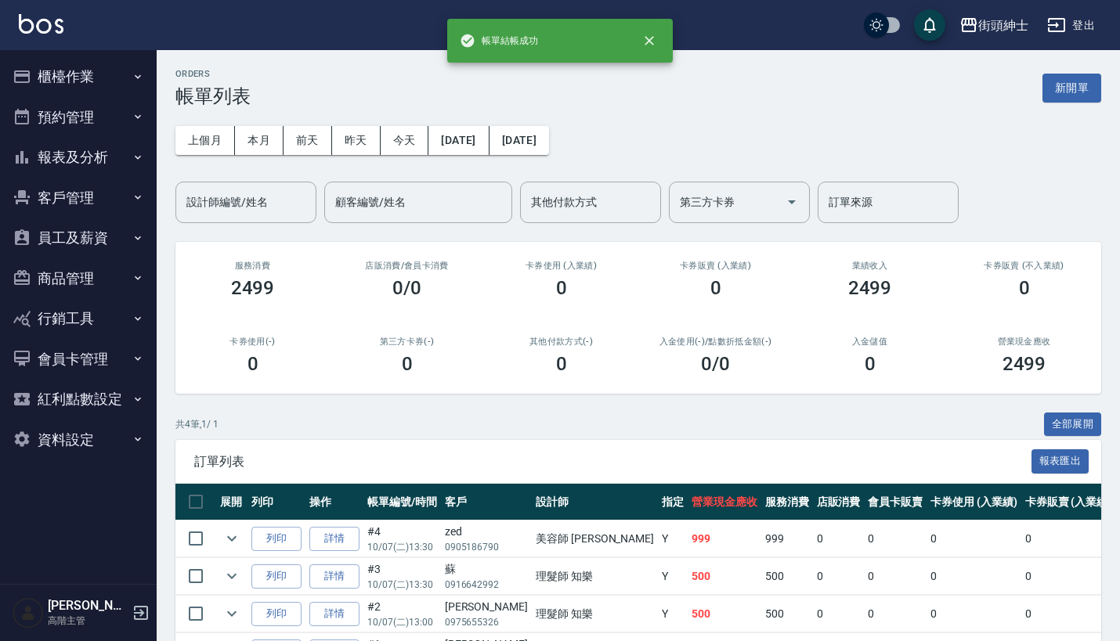
click at [55, 105] on button "預約管理" at bounding box center [78, 117] width 144 height 41
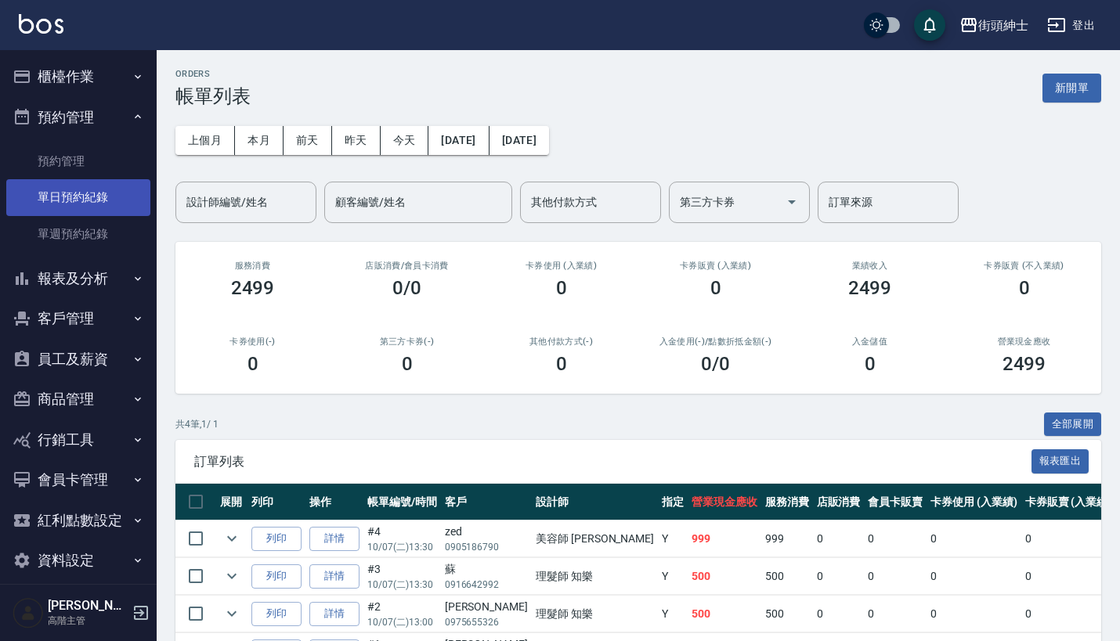
click at [77, 192] on link "單日預約紀錄" at bounding box center [78, 197] width 144 height 36
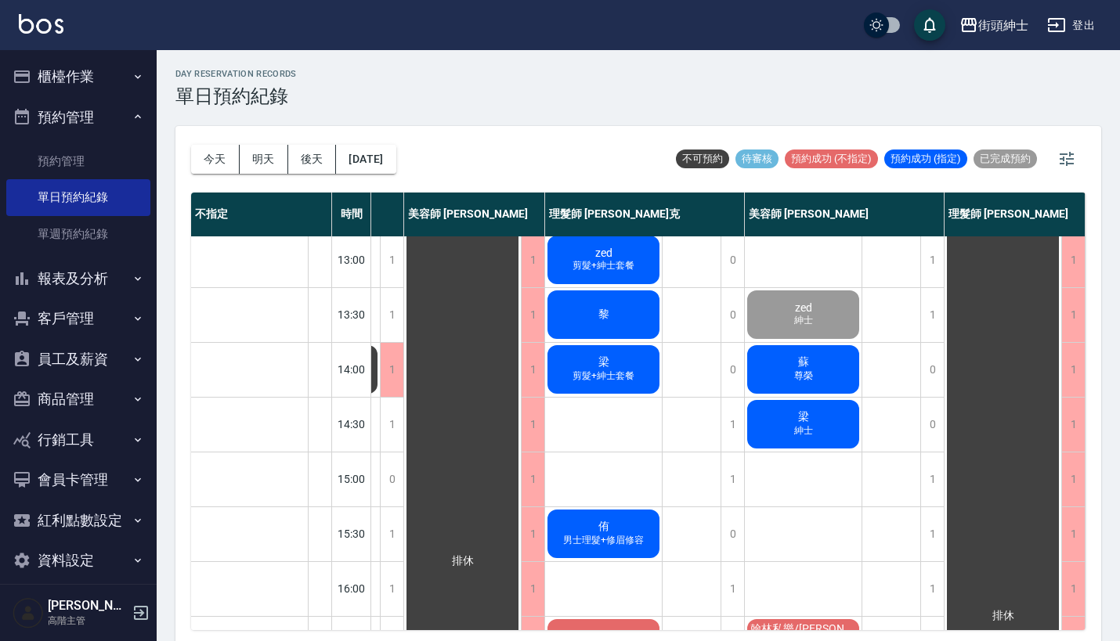
scroll to position [211, 172]
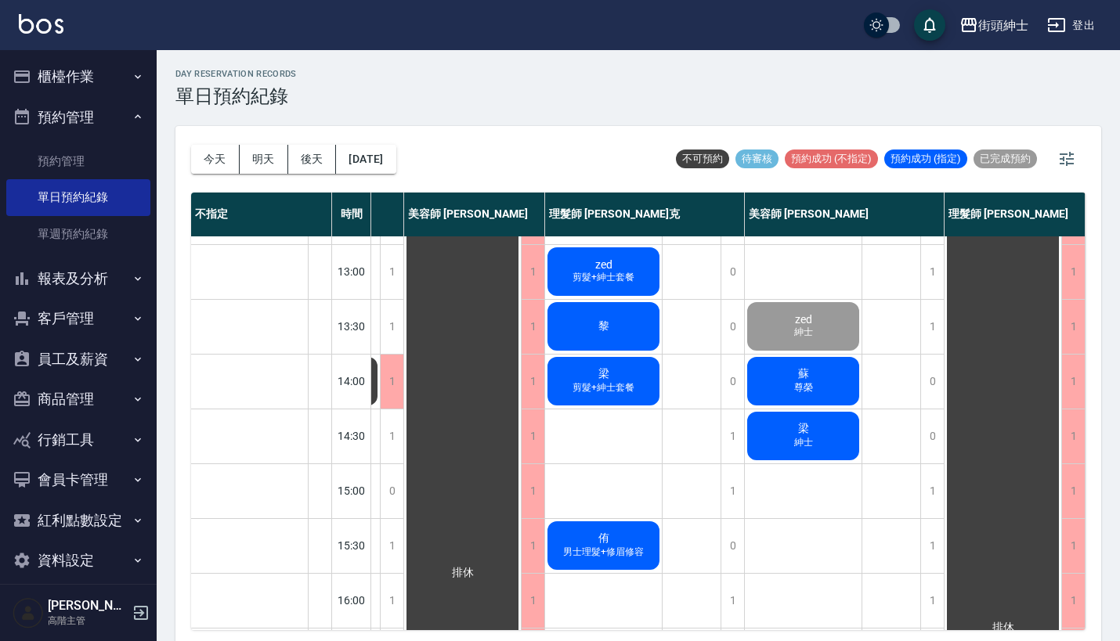
click at [809, 370] on div "蘇 尊榮" at bounding box center [803, 381] width 117 height 53
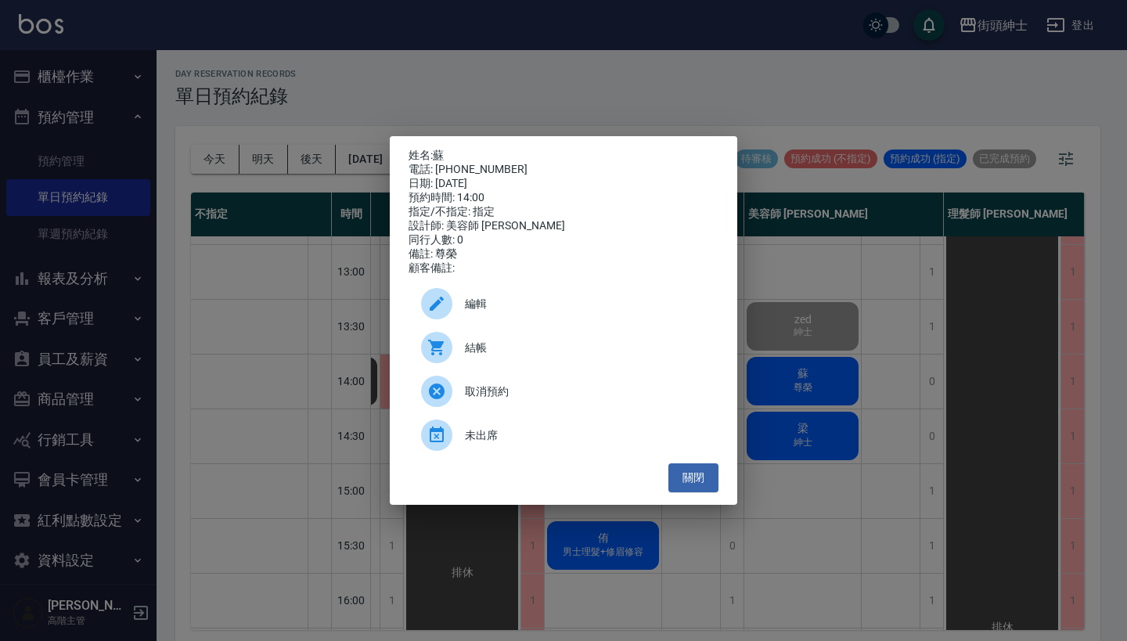
click at [853, 391] on div "姓名: 蘇 電話: 0916642992 日期: 2025/10/07 預約時間: 14:00 指定/不指定: 指定 設計師: 美容師 小戴 同行人數: 0 …" at bounding box center [563, 320] width 1127 height 641
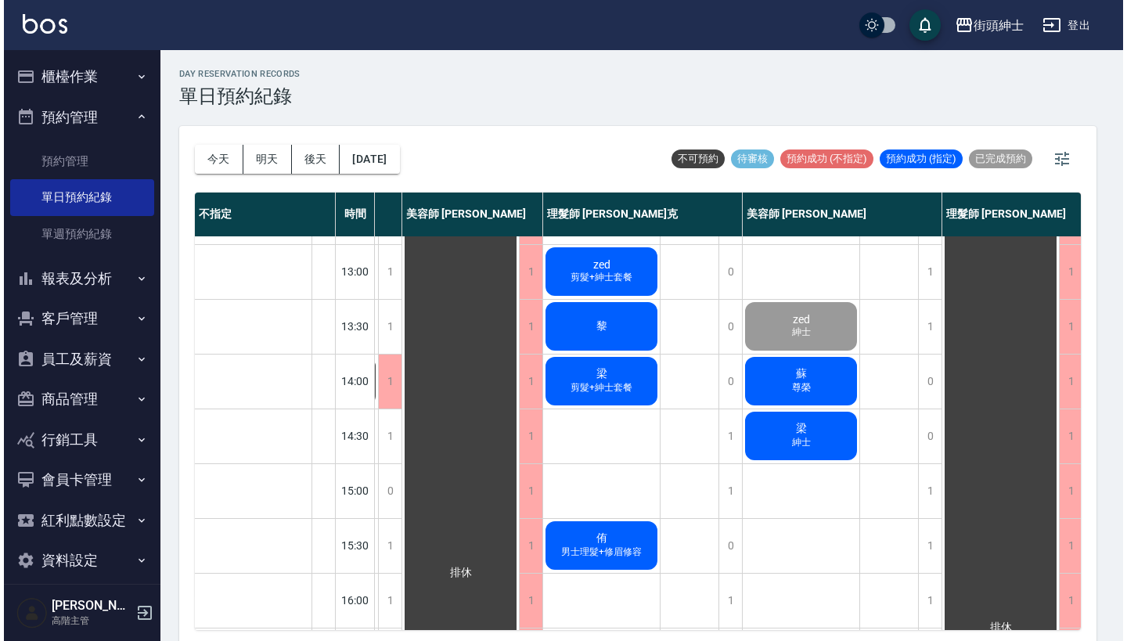
scroll to position [211, 167]
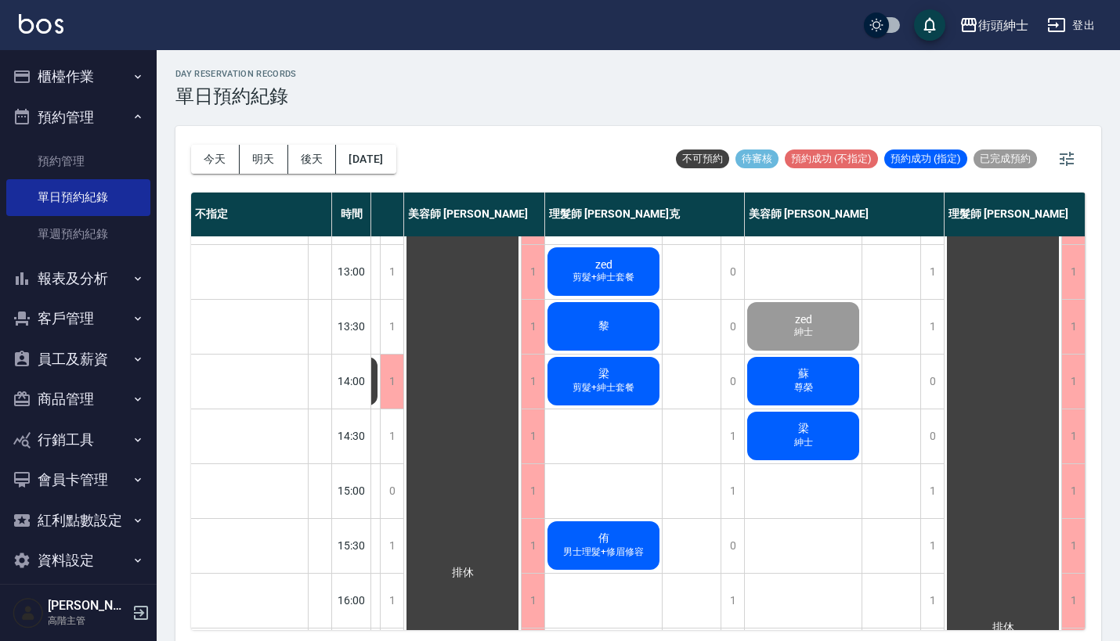
click at [825, 389] on div "蘇 尊榮" at bounding box center [803, 381] width 117 height 53
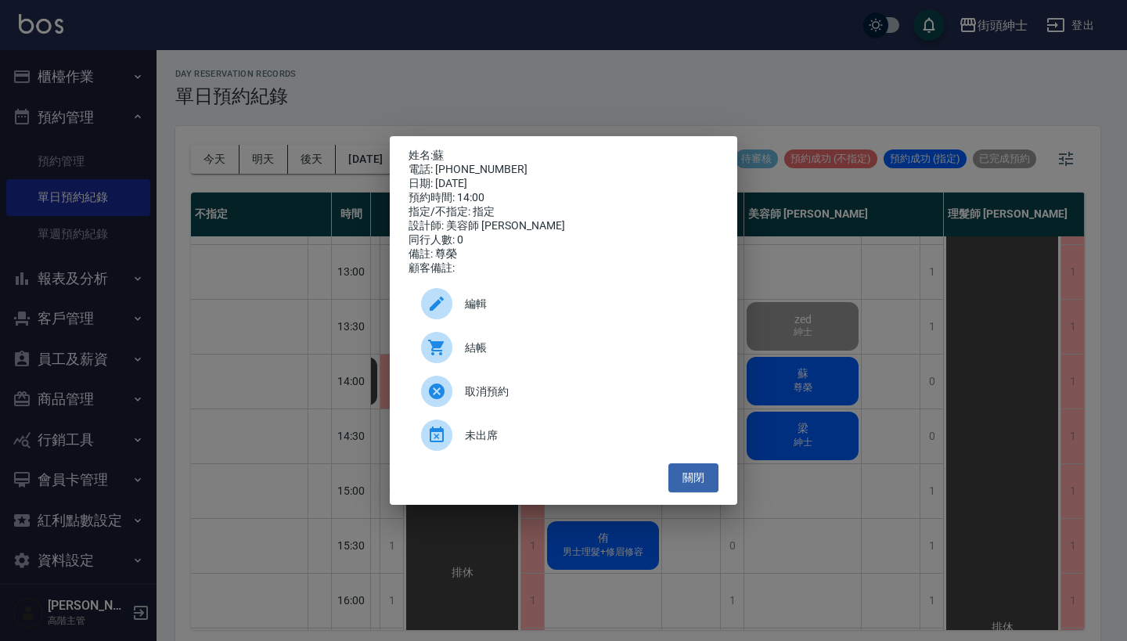
click at [540, 364] on div "結帳" at bounding box center [564, 348] width 310 height 44
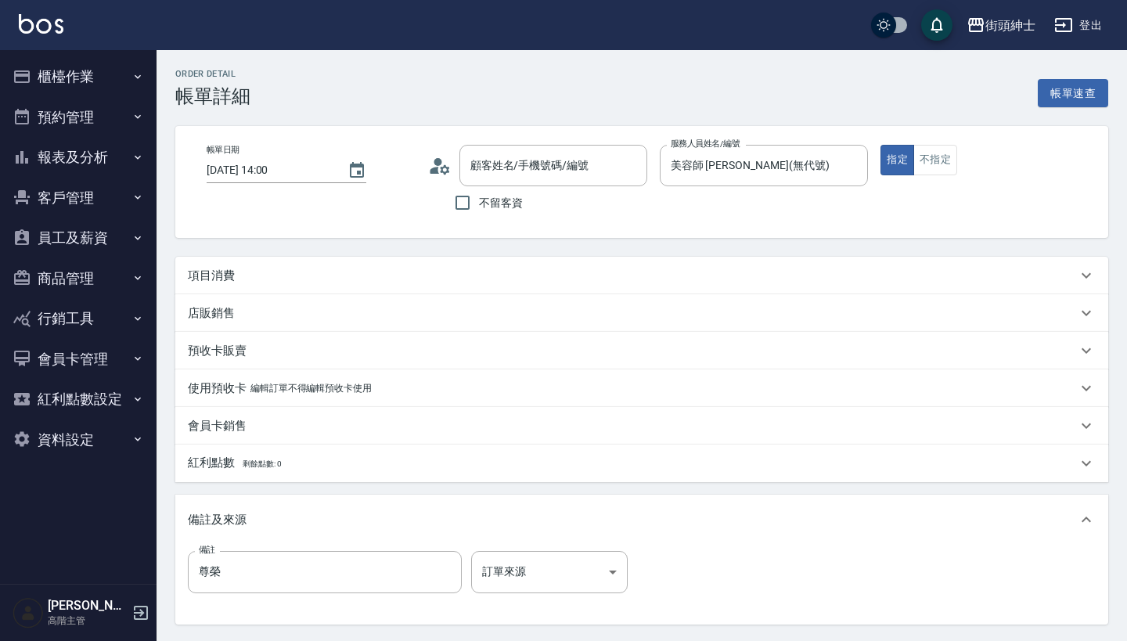
type input "蘇/0916642992/null"
click at [384, 273] on div "項目消費" at bounding box center [632, 276] width 889 height 16
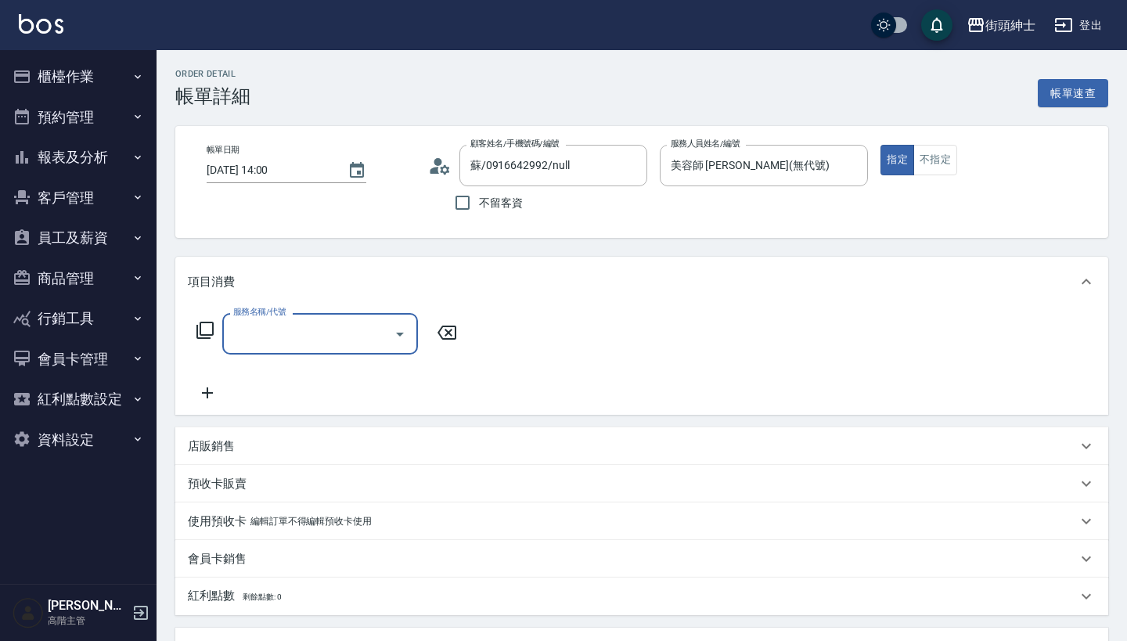
click at [352, 324] on input "服務名稱/代號" at bounding box center [308, 333] width 158 height 27
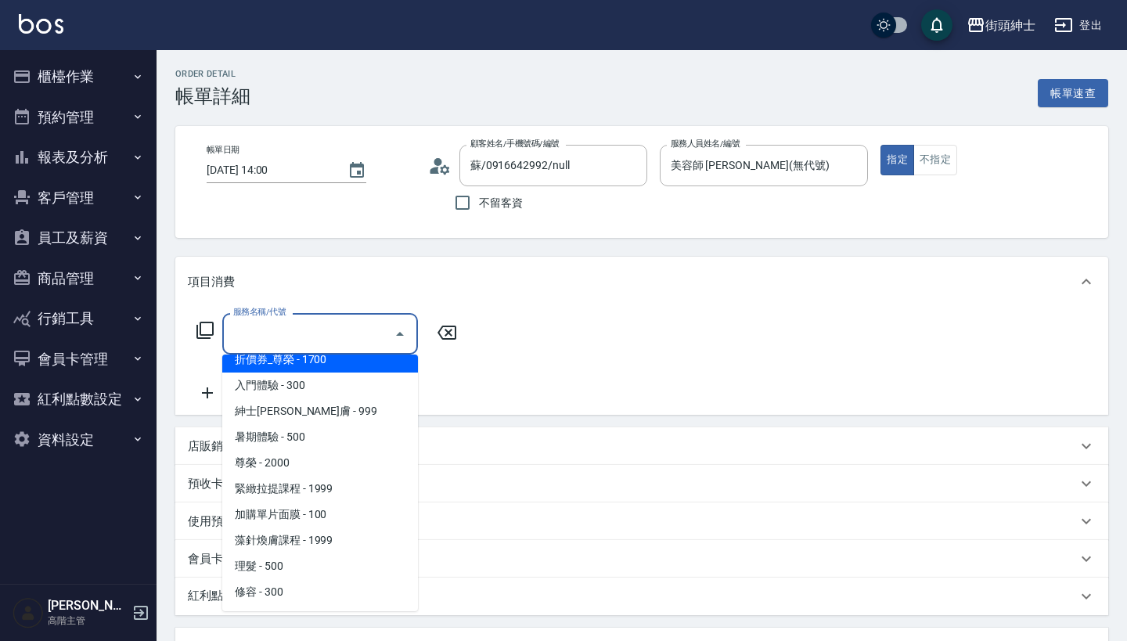
scroll to position [117, 0]
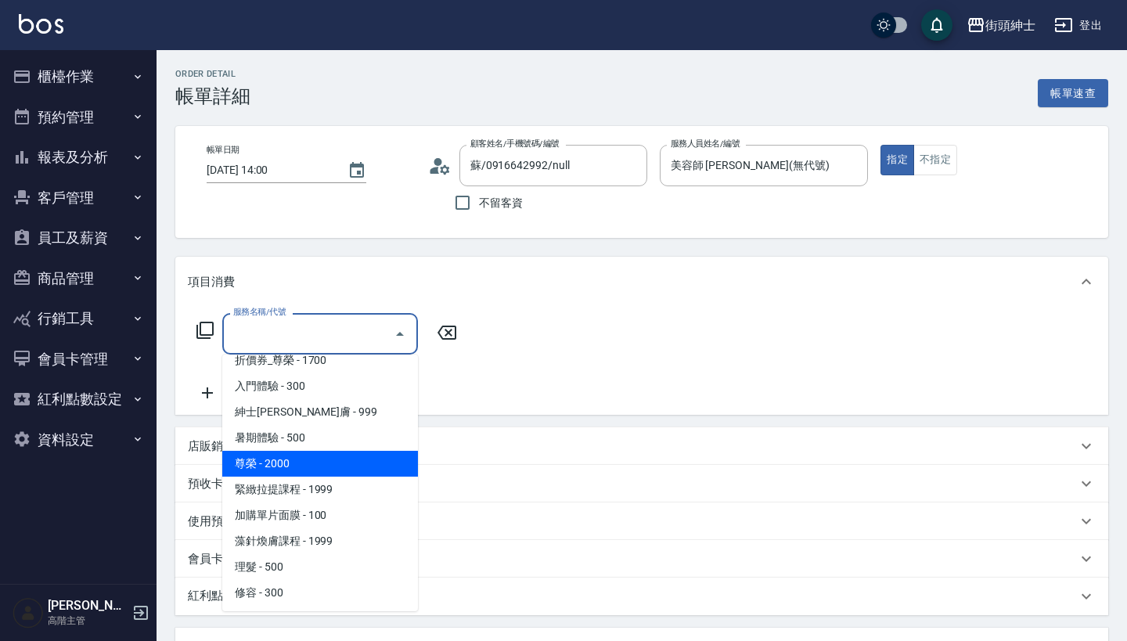
click at [370, 466] on span "尊榮 - 2000" at bounding box center [320, 464] width 196 height 26
type input "尊榮"
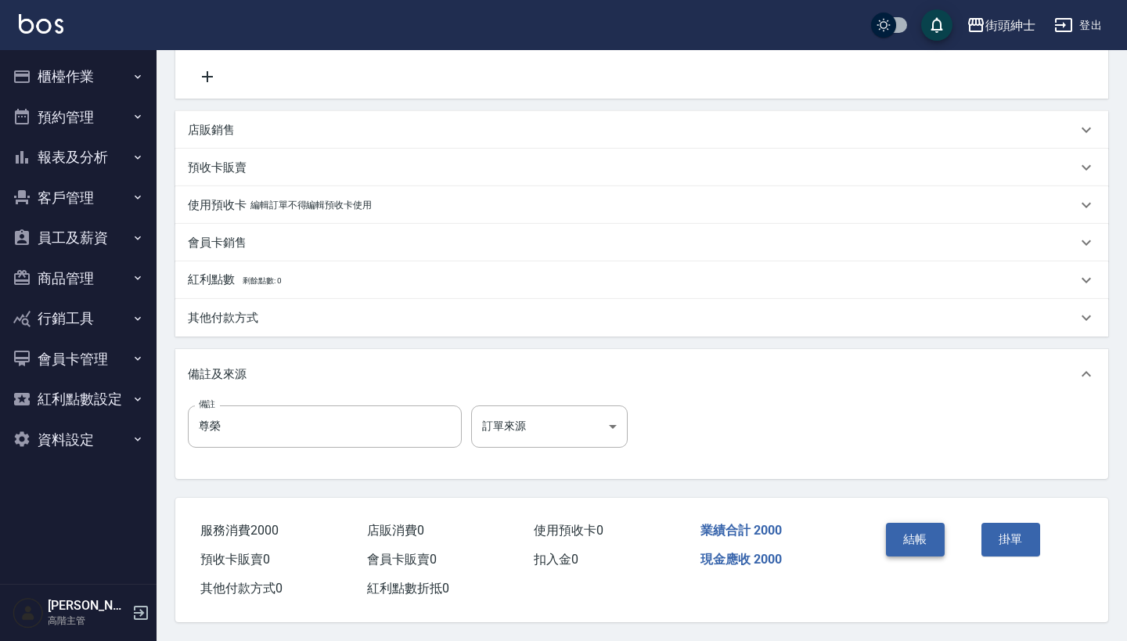
click at [923, 525] on button "結帳" at bounding box center [915, 539] width 59 height 33
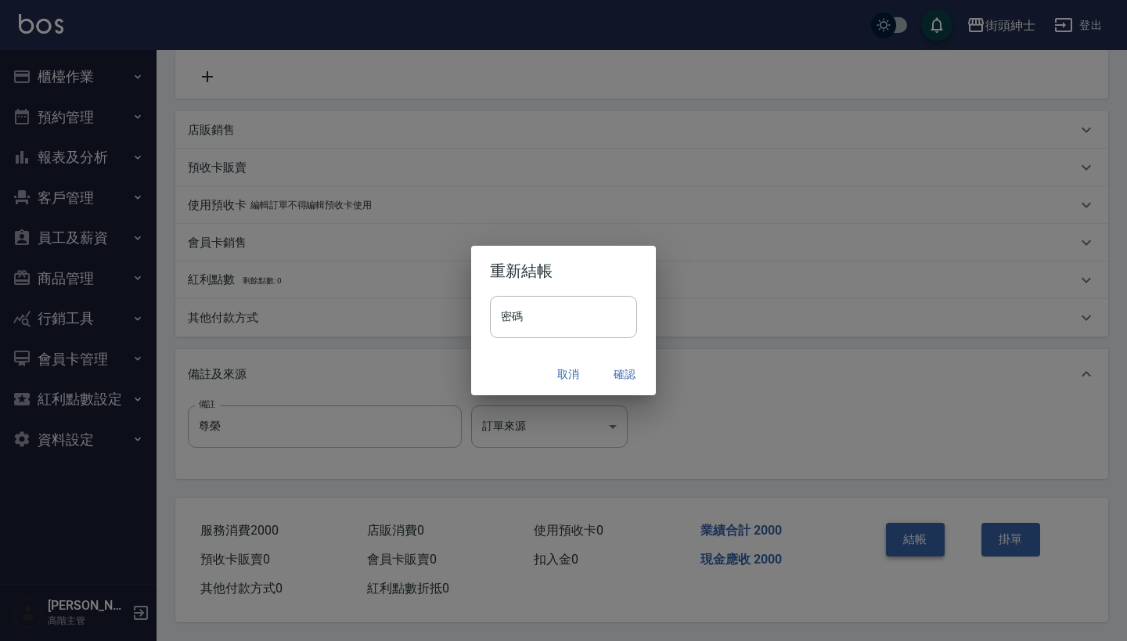
scroll to position [324, 0]
click at [638, 373] on button "確認" at bounding box center [625, 374] width 50 height 29
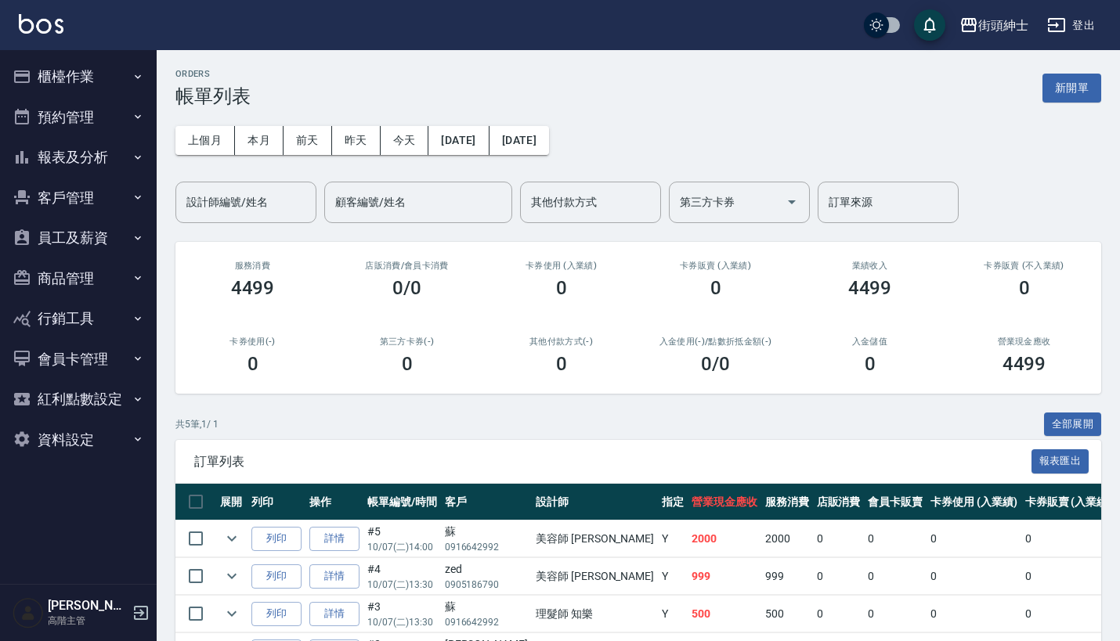
click at [136, 121] on icon "button" at bounding box center [138, 116] width 13 height 13
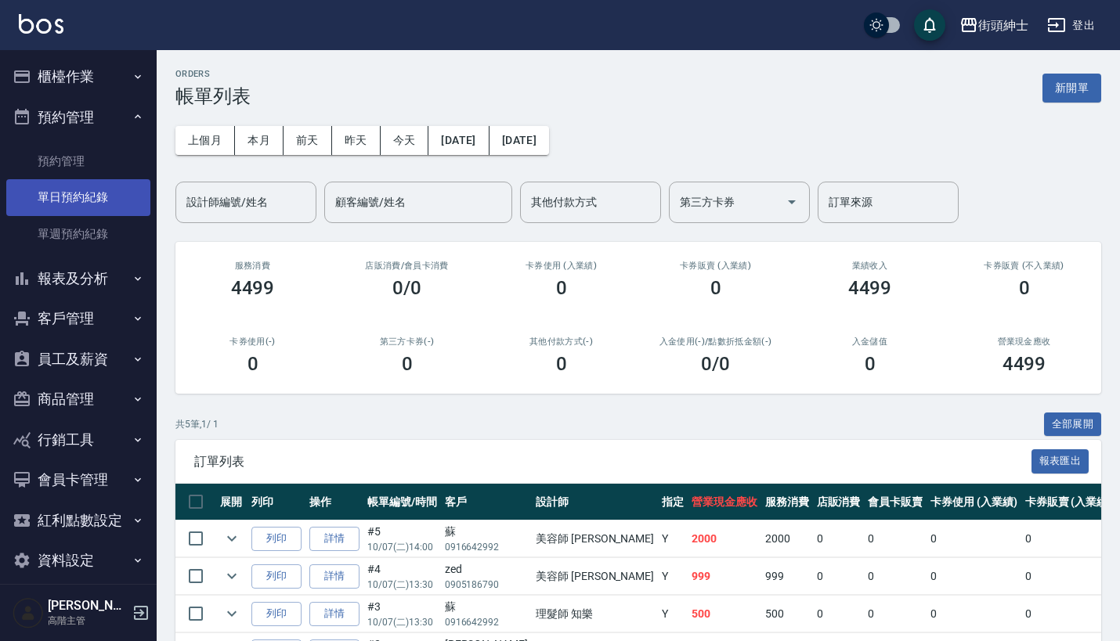
click at [109, 190] on link "單日預約紀錄" at bounding box center [78, 197] width 144 height 36
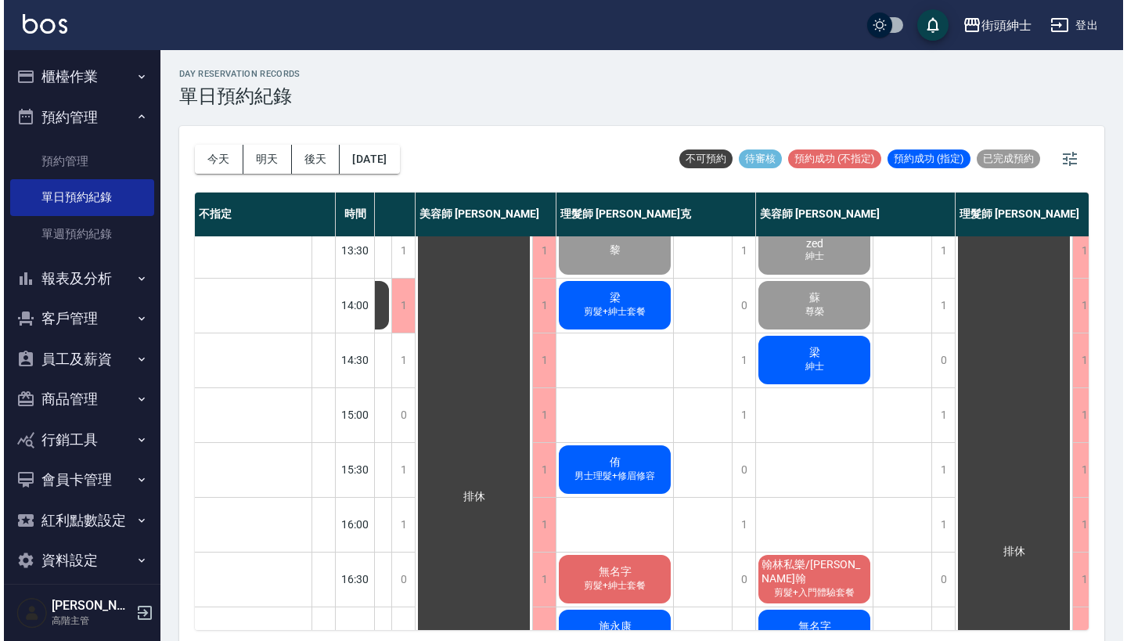
scroll to position [287, 175]
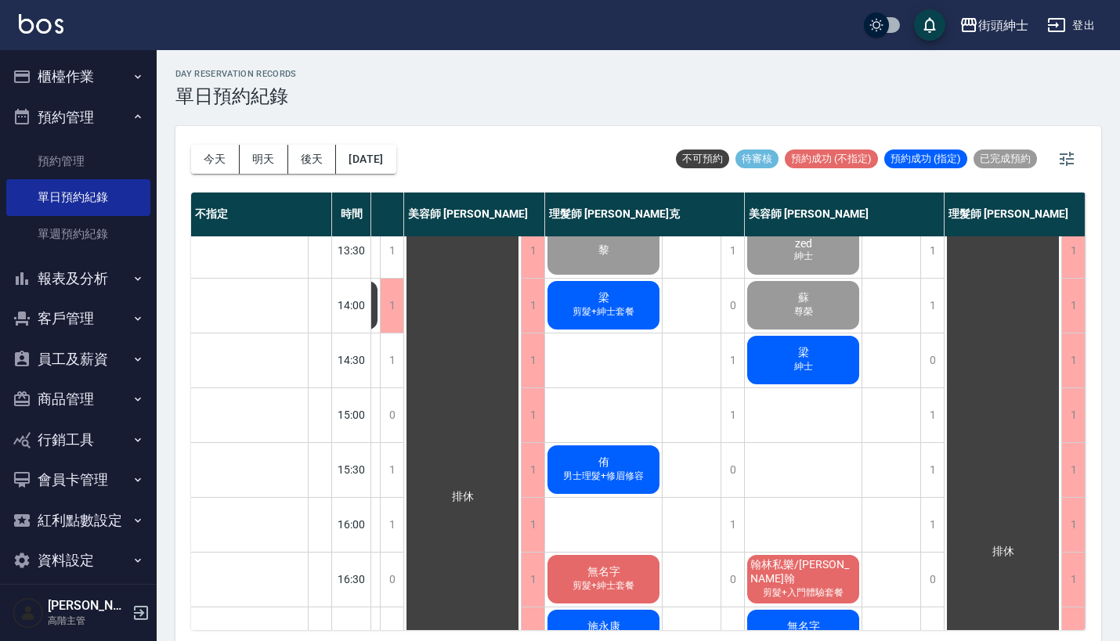
click at [809, 362] on div "梁 紳士" at bounding box center [803, 360] width 117 height 53
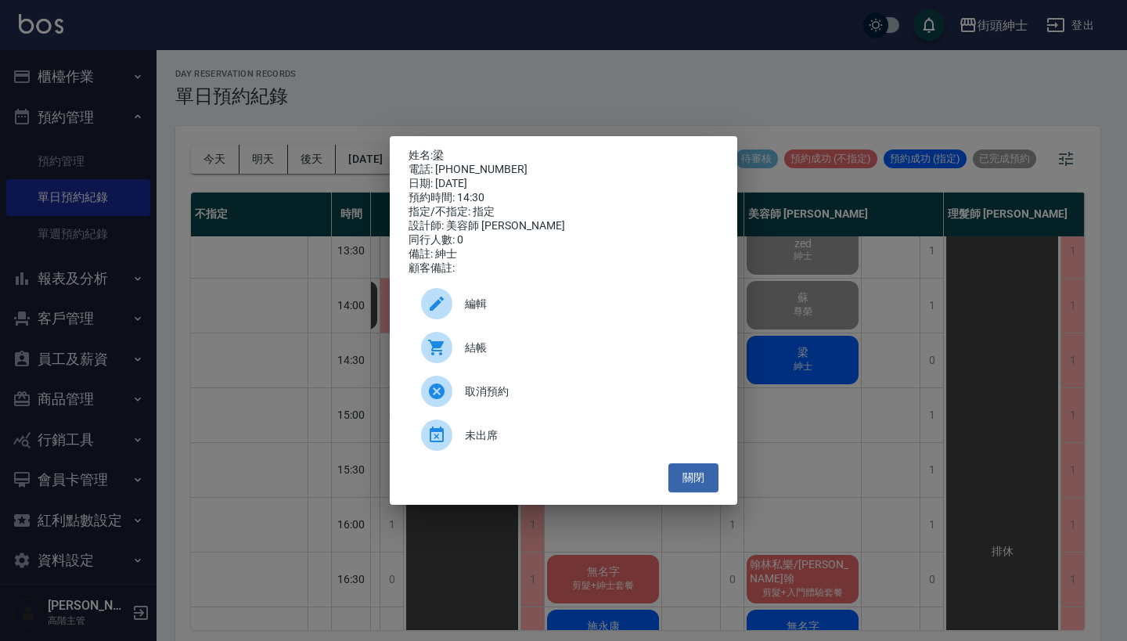
click at [512, 356] on span "結帳" at bounding box center [585, 348] width 241 height 16
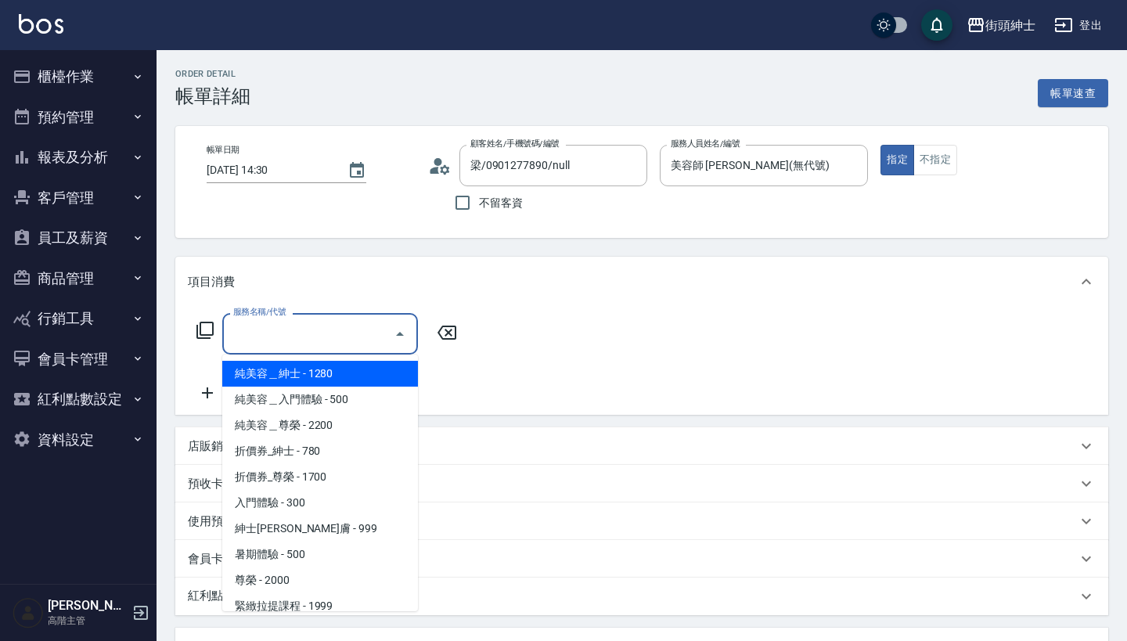
click at [309, 337] on input "服務名稱/代號" at bounding box center [308, 333] width 158 height 27
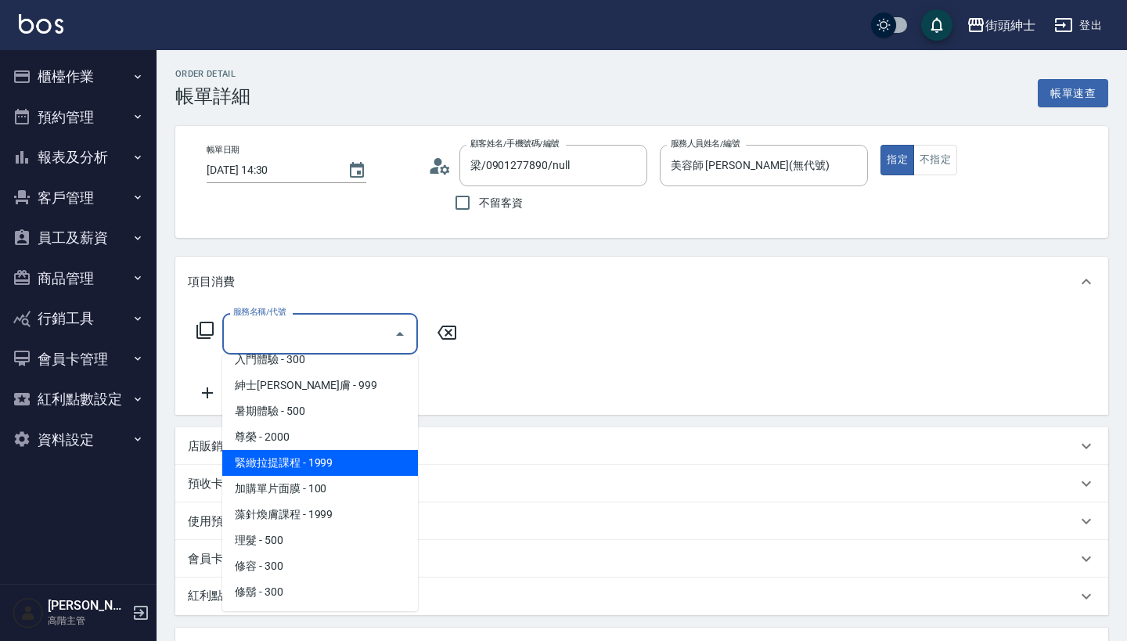
scroll to position [143, 0]
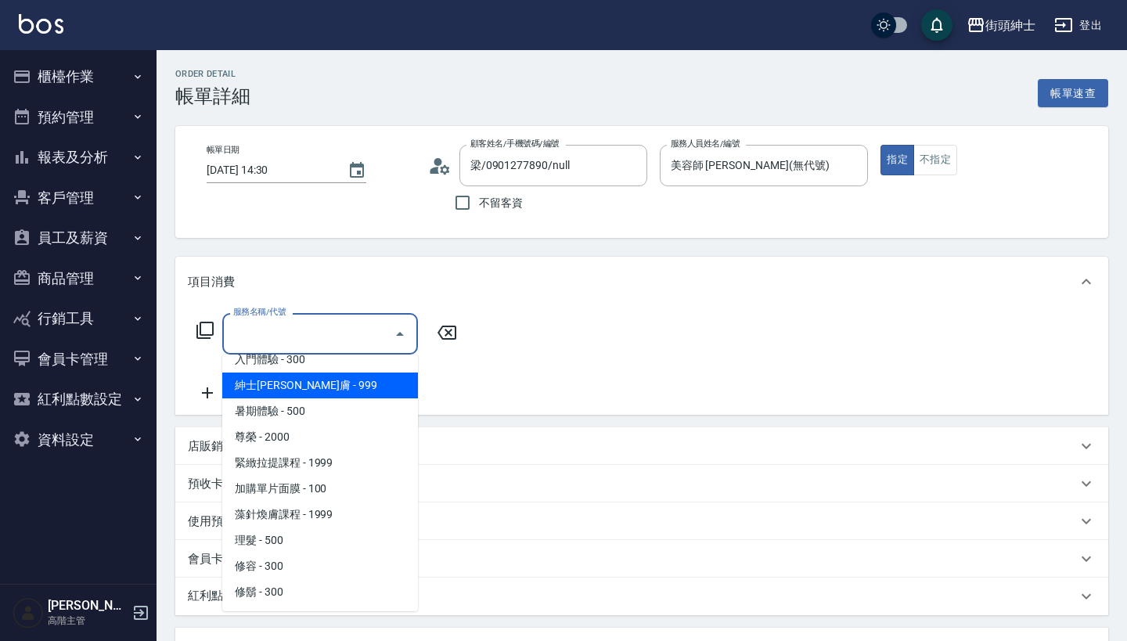
click at [377, 391] on span "紳士[PERSON_NAME]膚 - 999" at bounding box center [320, 386] width 196 height 26
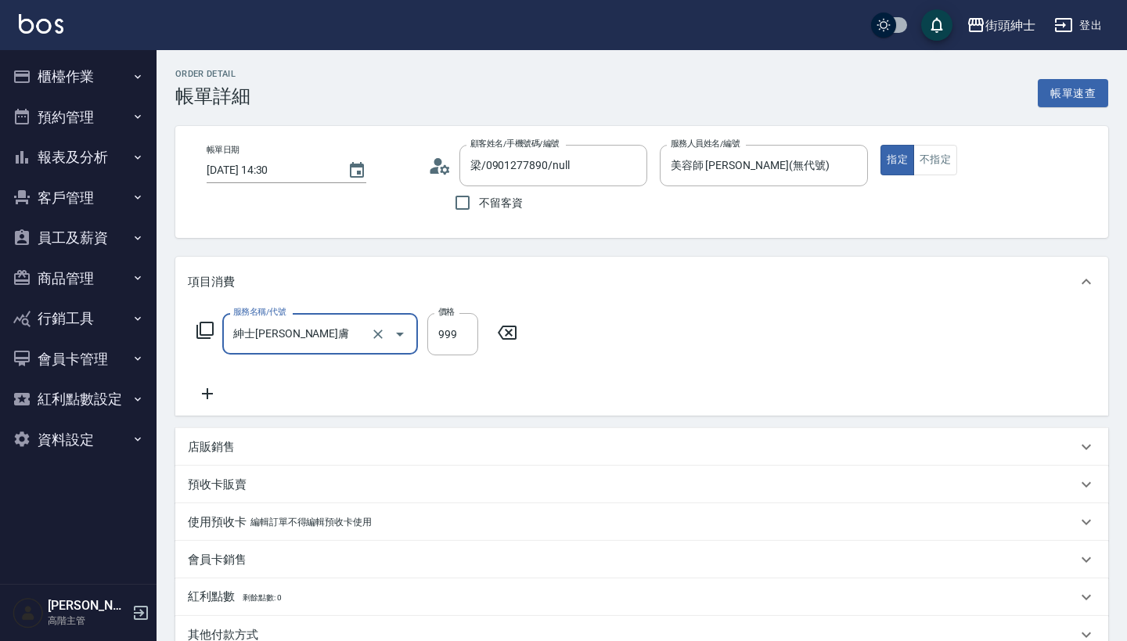
type input "紳士[PERSON_NAME]膚"
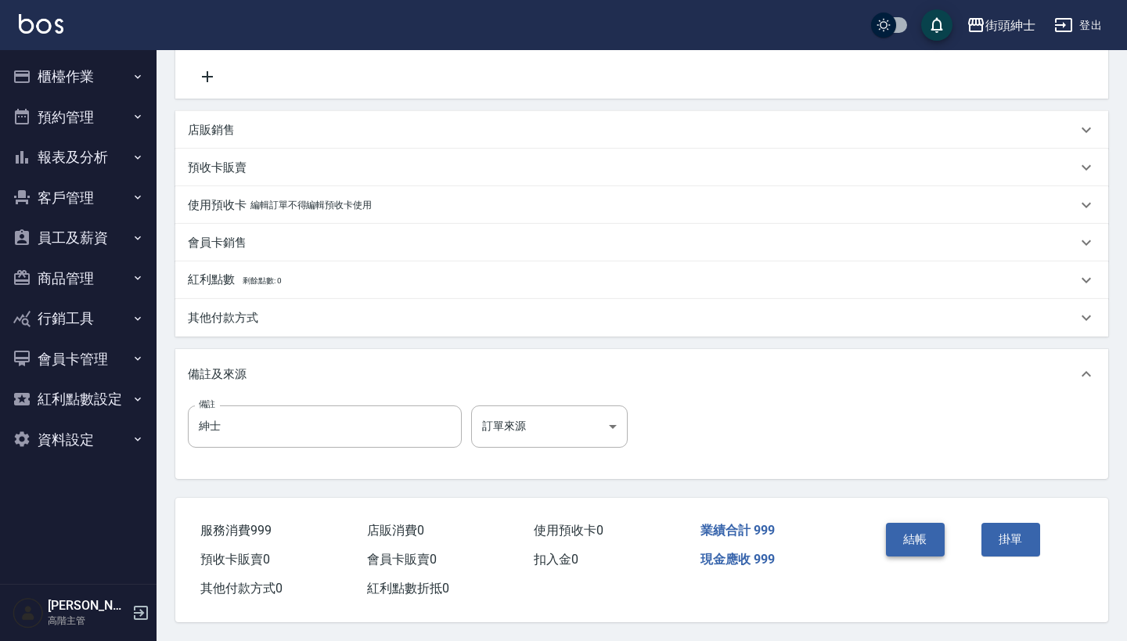
click at [910, 537] on button "結帳" at bounding box center [915, 539] width 59 height 33
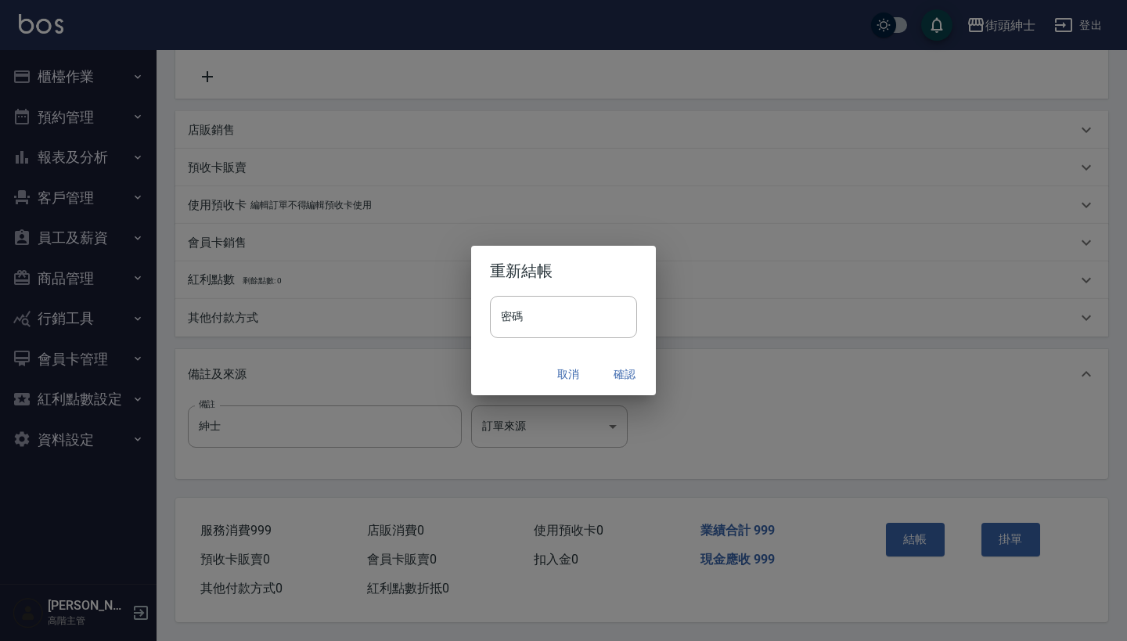
click at [621, 379] on button "確認" at bounding box center [625, 374] width 50 height 29
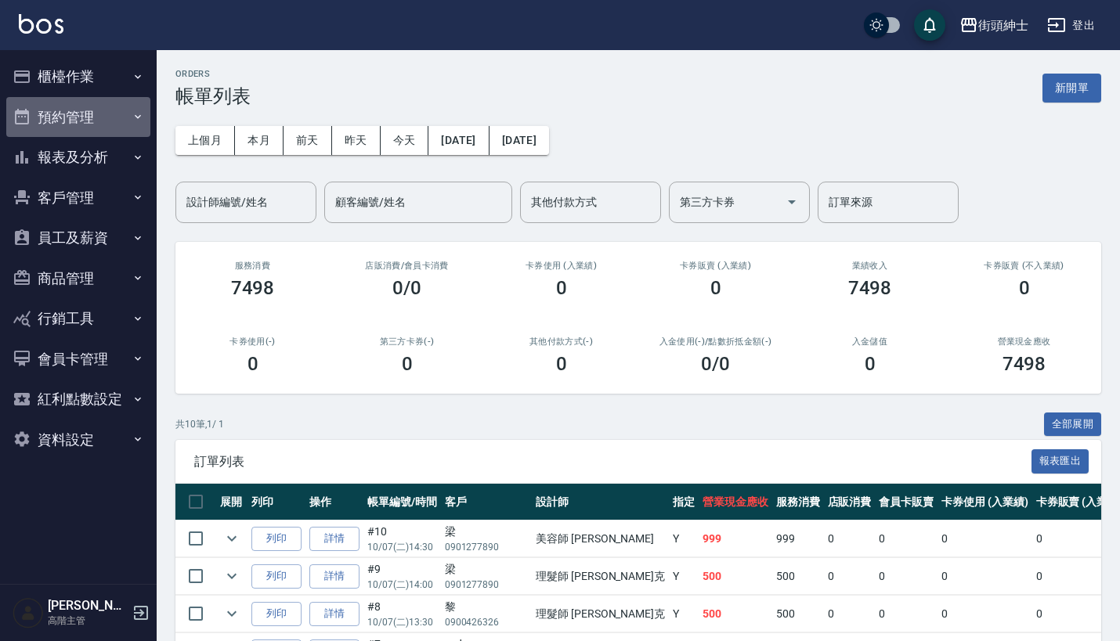
click at [88, 111] on button "預約管理" at bounding box center [78, 117] width 144 height 41
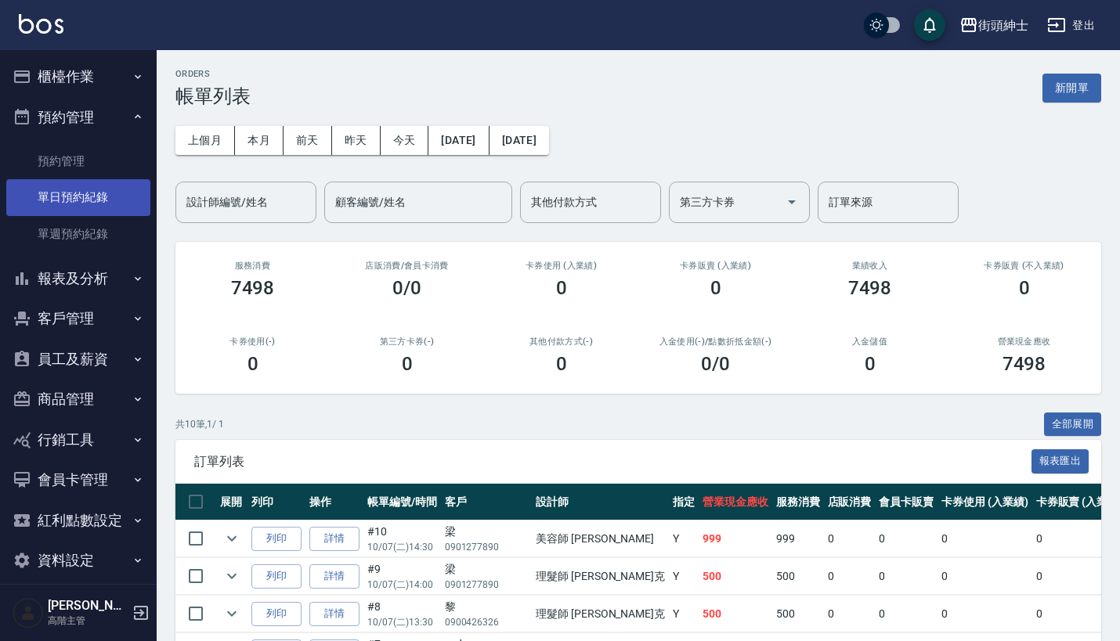
click at [98, 196] on link "單日預約紀錄" at bounding box center [78, 197] width 144 height 36
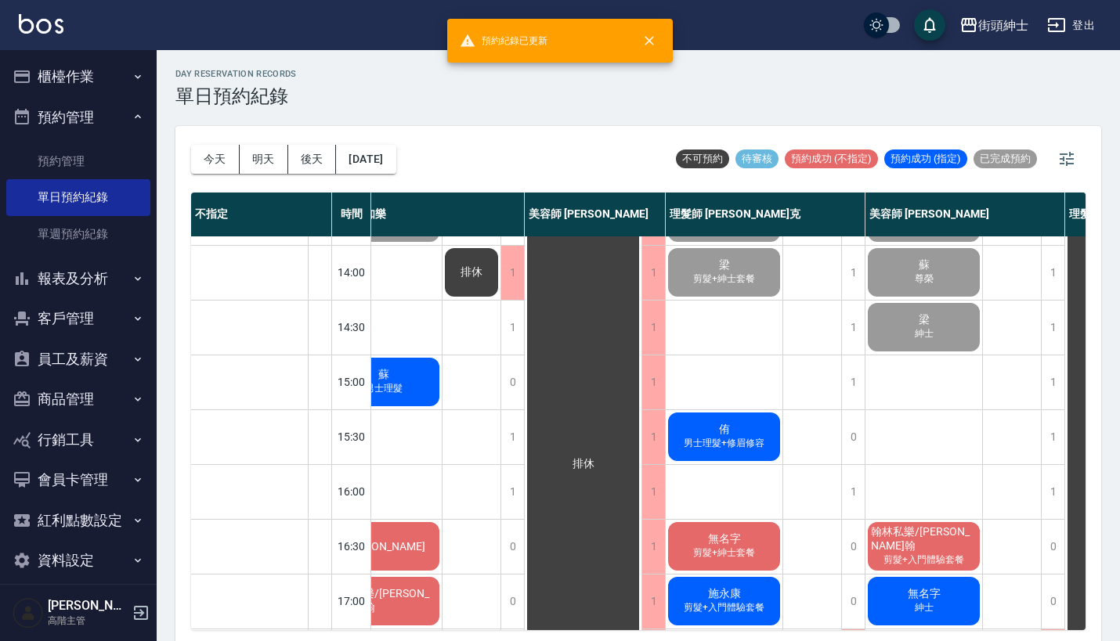
scroll to position [285, 46]
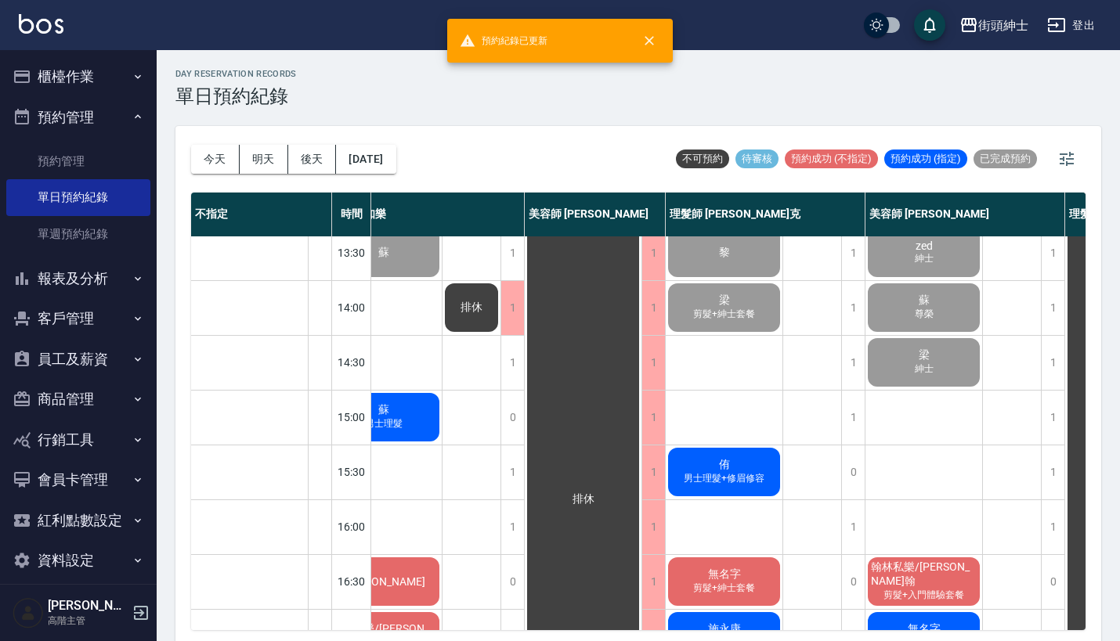
click at [953, 369] on div "梁 紳士" at bounding box center [923, 362] width 117 height 53
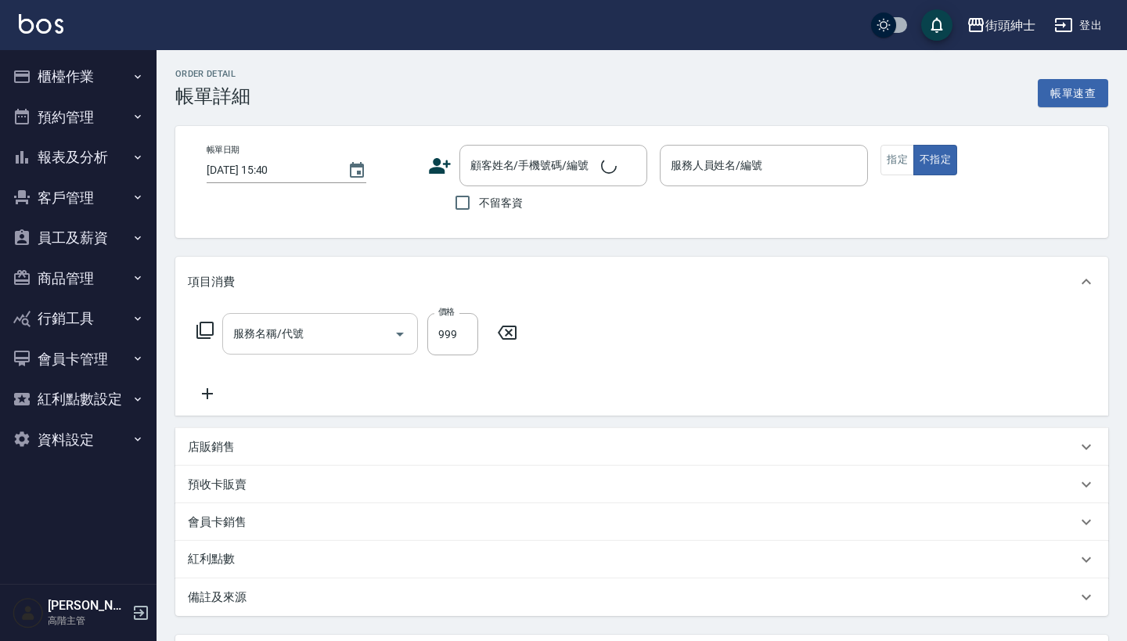
type input "[DATE] 14:30"
type input "美容師 [PERSON_NAME](無代號)"
type input "紳士"
type input "紳士[PERSON_NAME]膚"
type input "梁/0901277890/null"
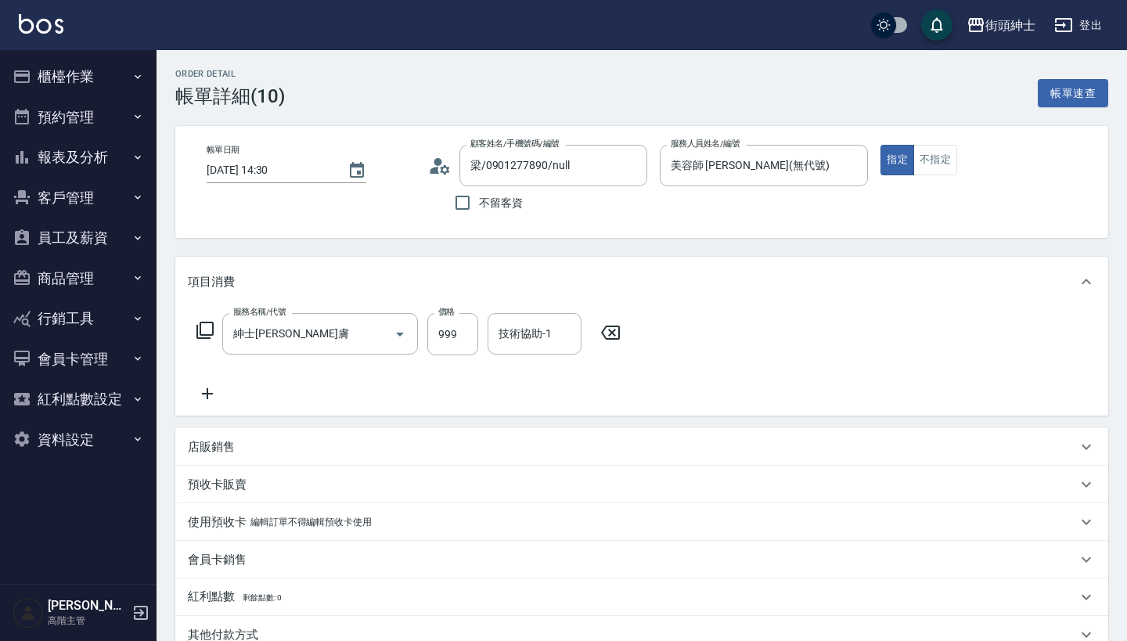
click at [200, 403] on icon at bounding box center [207, 393] width 39 height 19
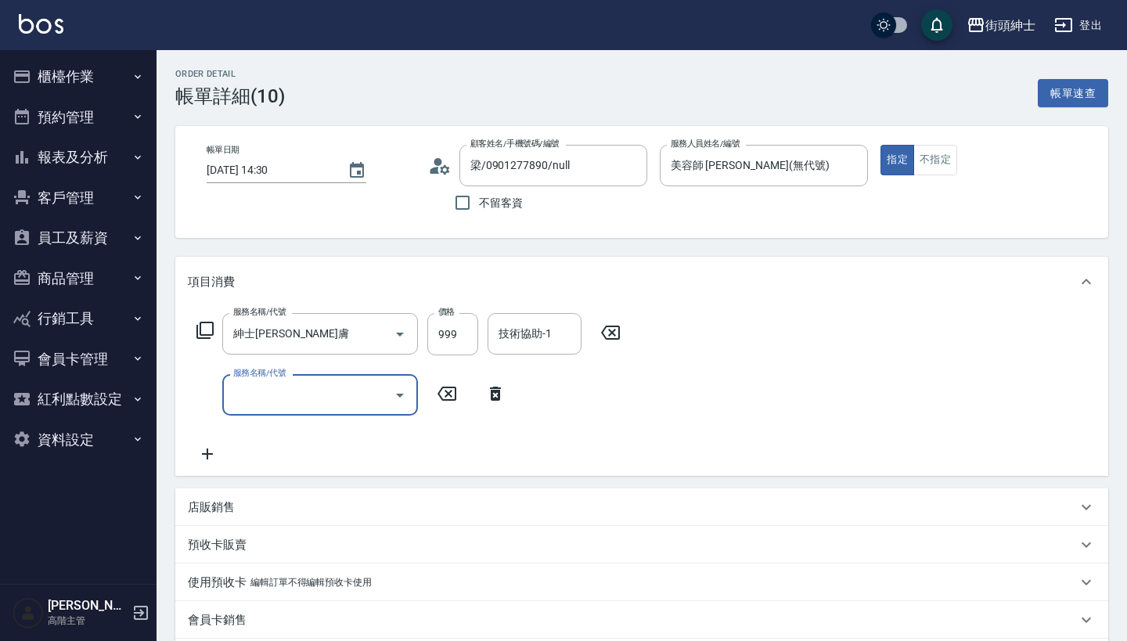
click at [281, 400] on input "服務名稱/代號" at bounding box center [308, 394] width 158 height 27
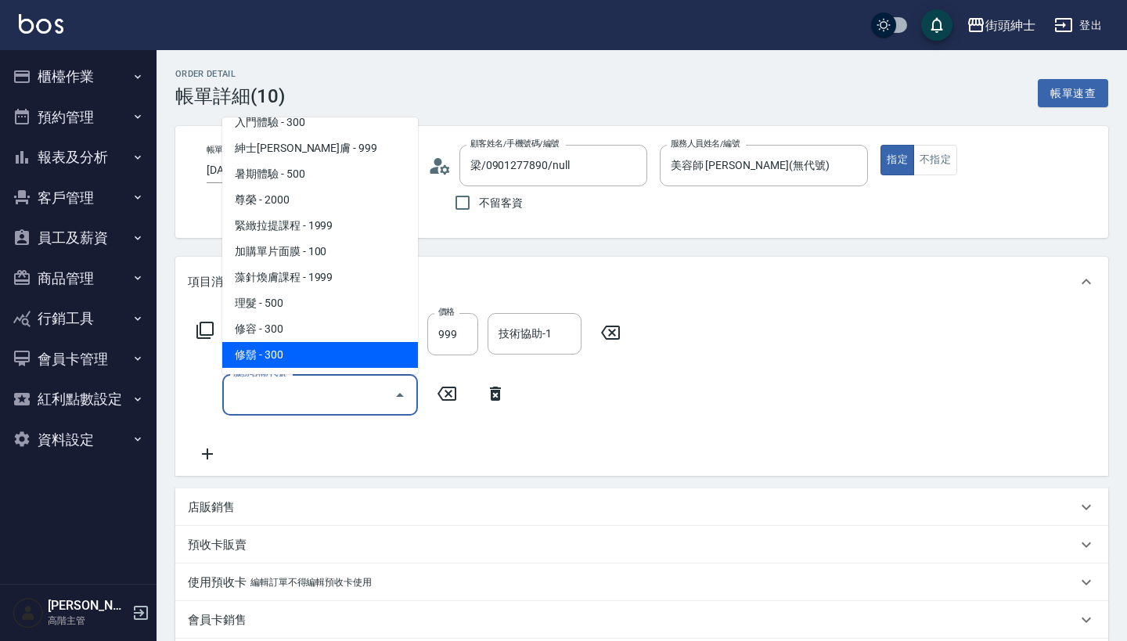
scroll to position [143, 0]
click at [365, 348] on span "修鬍 - 300" at bounding box center [320, 355] width 196 height 26
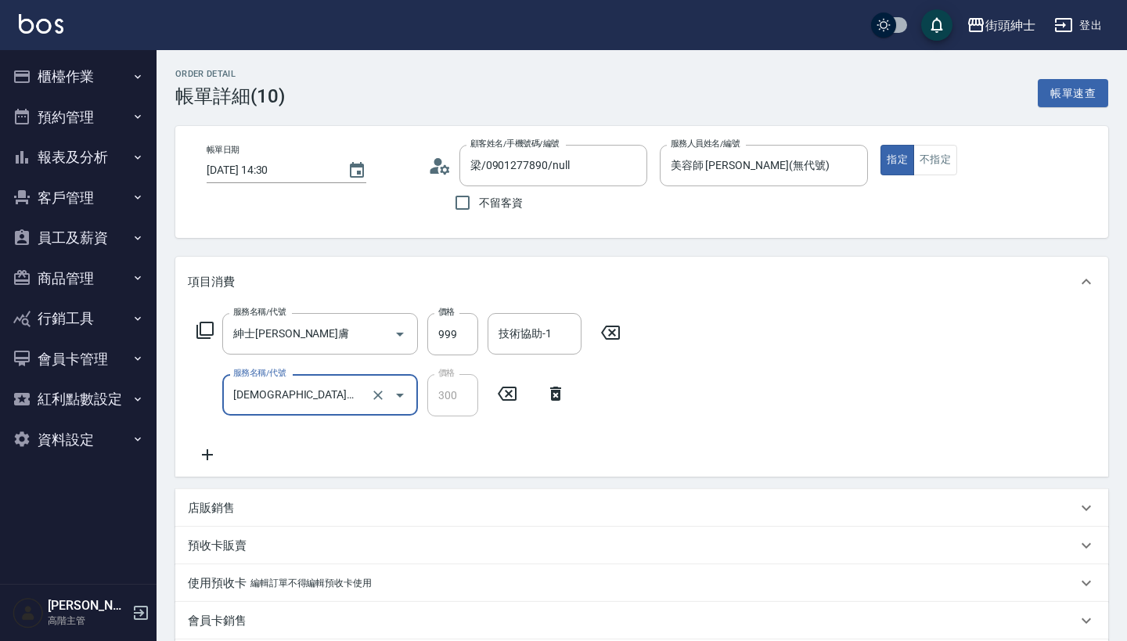
click at [341, 380] on div "修鬍(A04) 服務名稱/代號" at bounding box center [320, 394] width 196 height 41
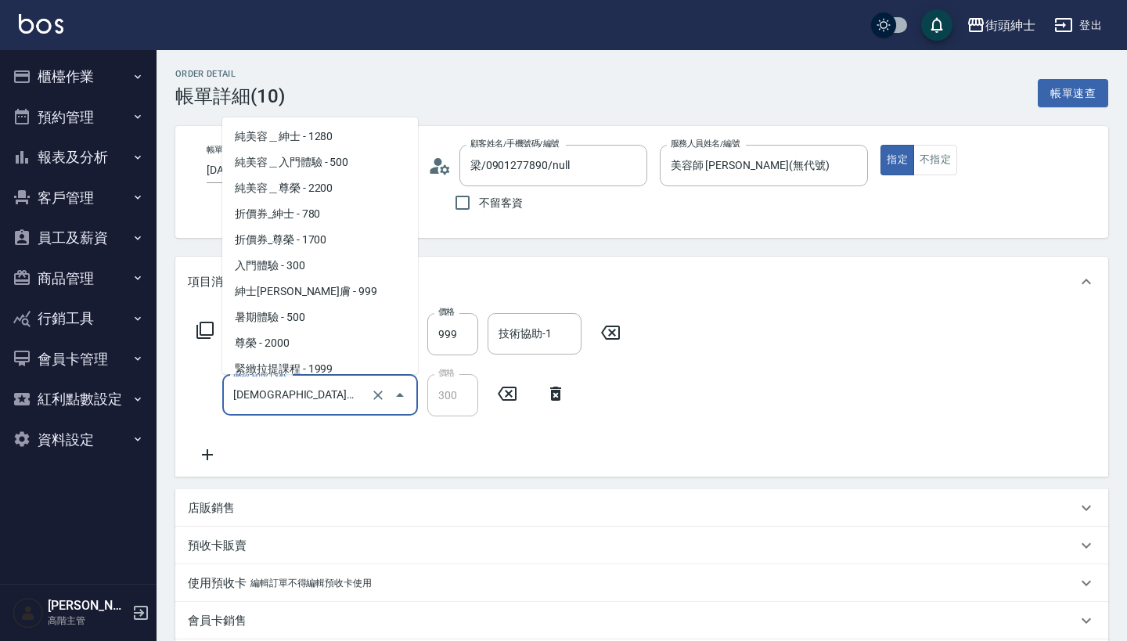
scroll to position [137, 0]
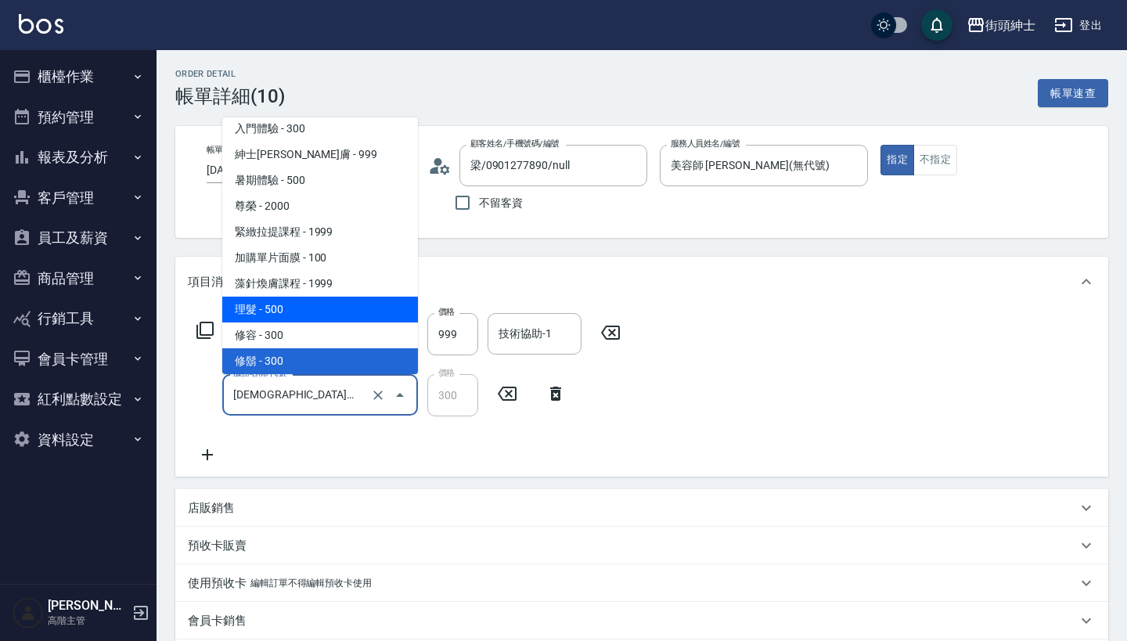
click at [341, 322] on span "理髮 - 500" at bounding box center [320, 310] width 196 height 26
type input "理髮(A02)"
type input "500"
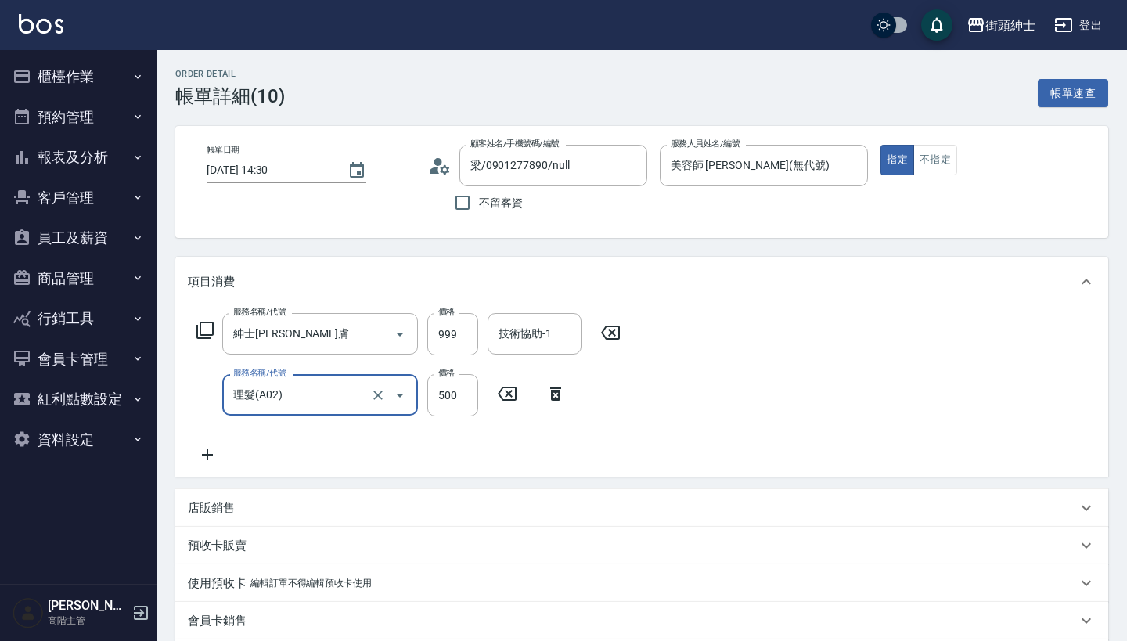
click at [323, 395] on input "理髮(A02)" at bounding box center [298, 394] width 138 height 27
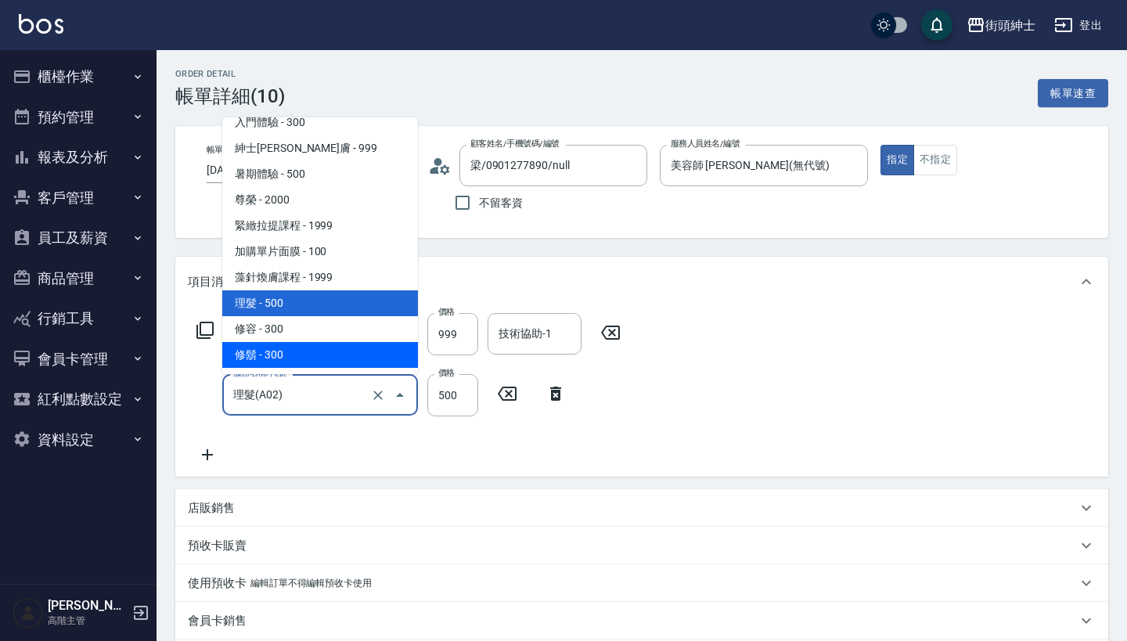
scroll to position [143, 0]
click at [334, 330] on span "修容 - 300" at bounding box center [320, 329] width 196 height 26
type input "修容(A03)"
type input "300"
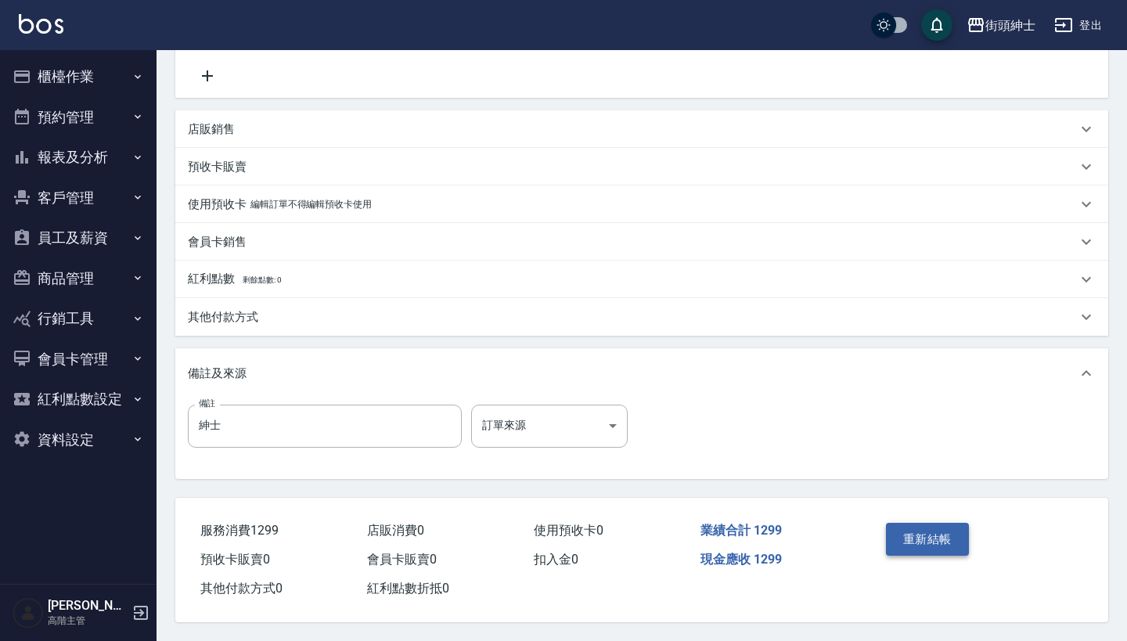
scroll to position [385, 0]
click at [923, 536] on button "重新結帳" at bounding box center [927, 539] width 83 height 33
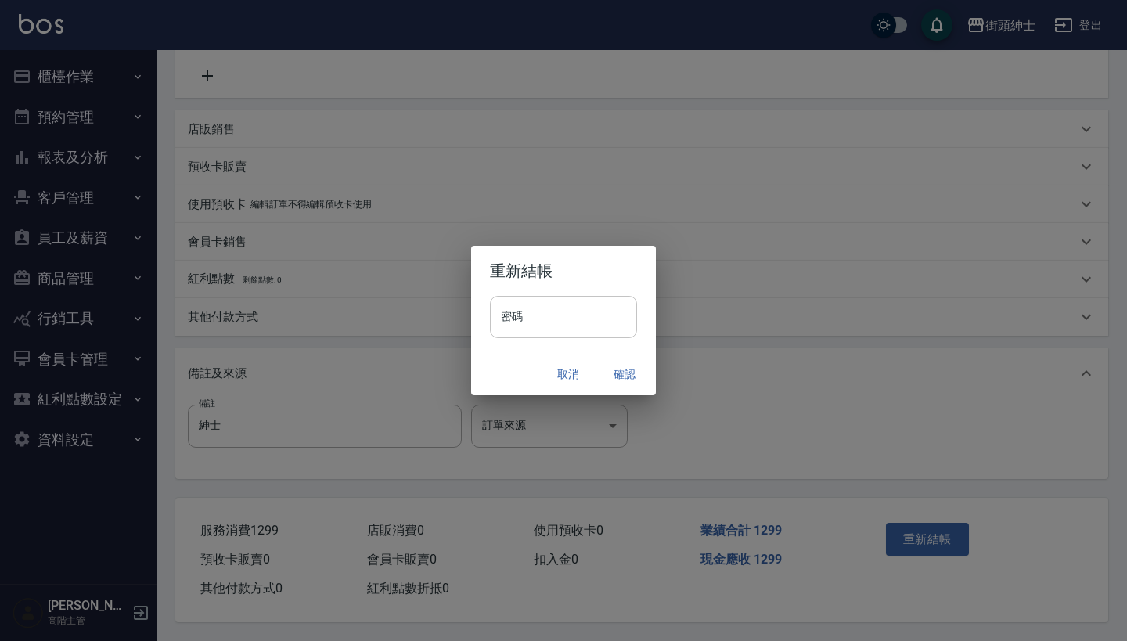
click at [618, 331] on input "密碼" at bounding box center [563, 317] width 147 height 42
type input "*"
type input "********"
click at [625, 374] on button "確認" at bounding box center [625, 374] width 50 height 29
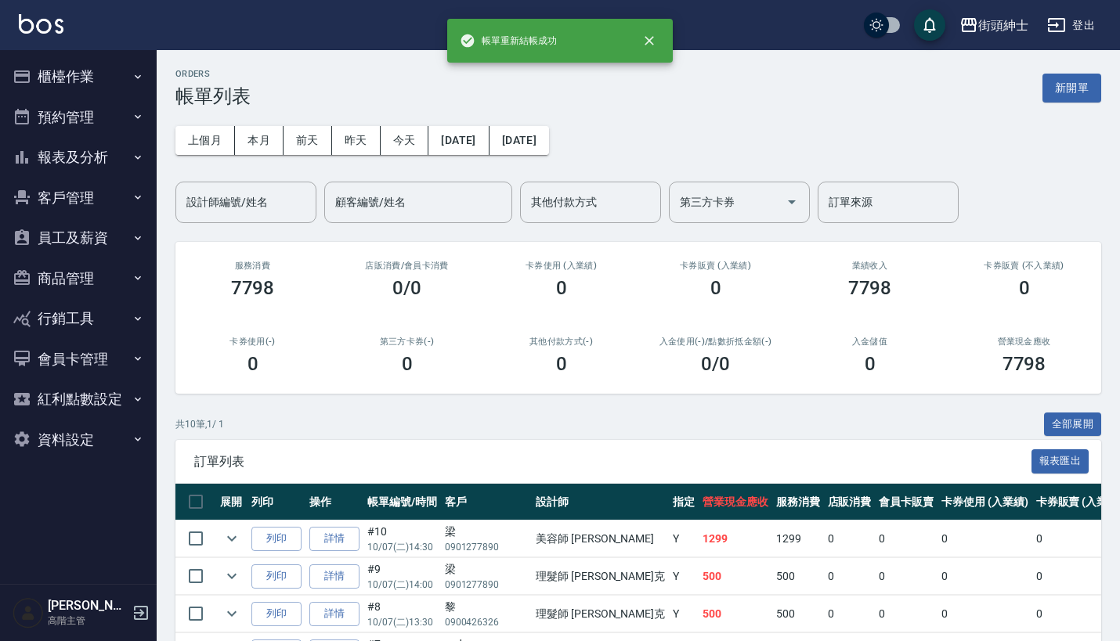
click at [52, 108] on button "預約管理" at bounding box center [78, 117] width 144 height 41
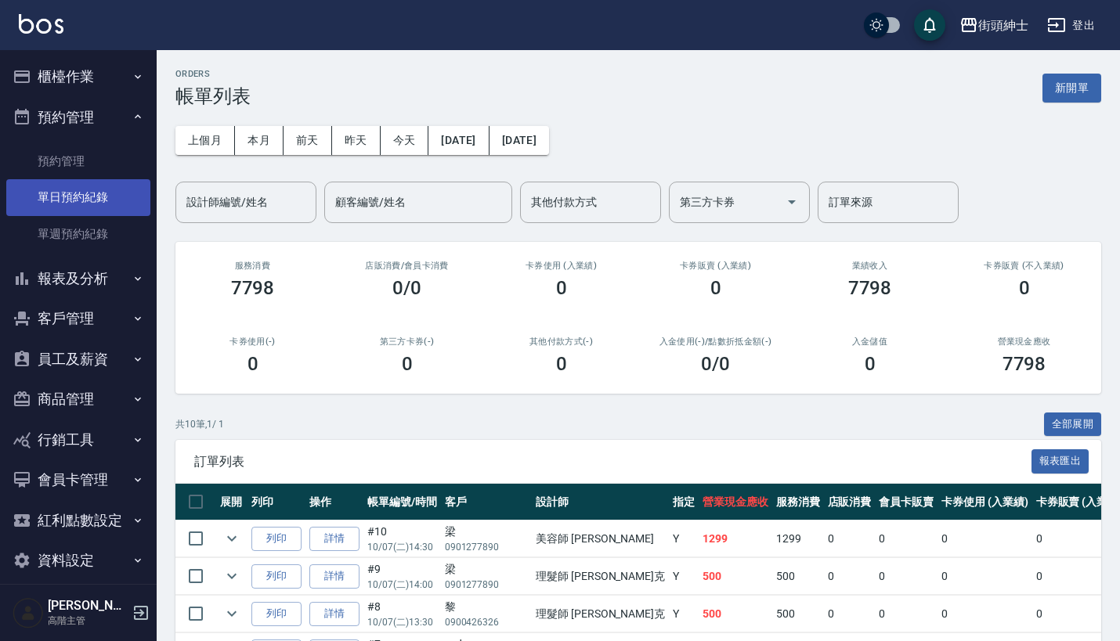
click at [83, 187] on link "單日預約紀錄" at bounding box center [78, 197] width 144 height 36
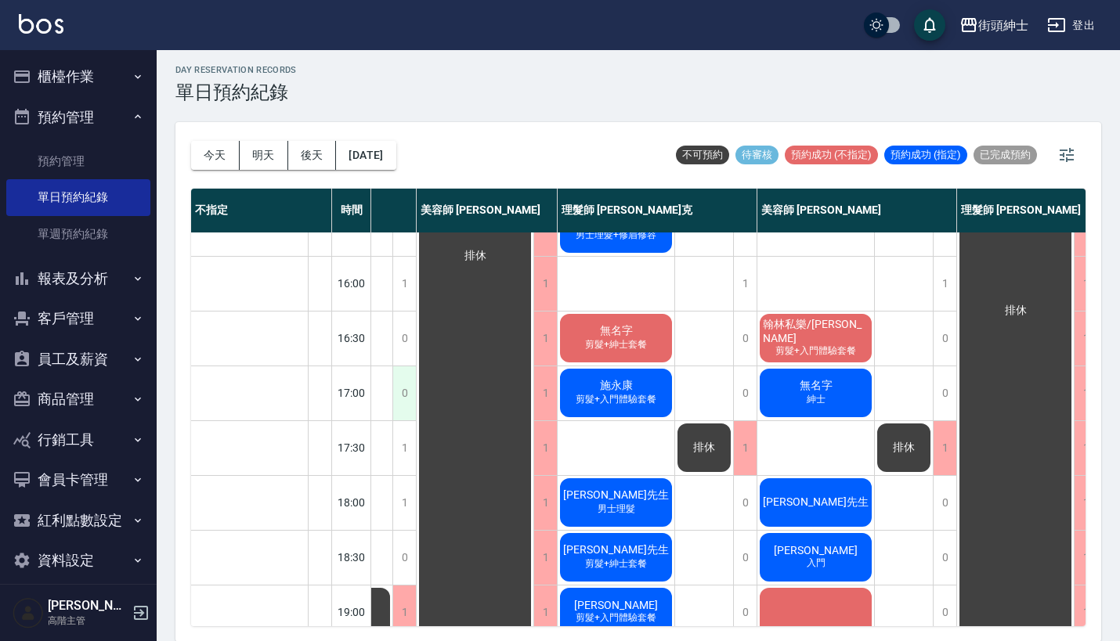
scroll to position [525, 156]
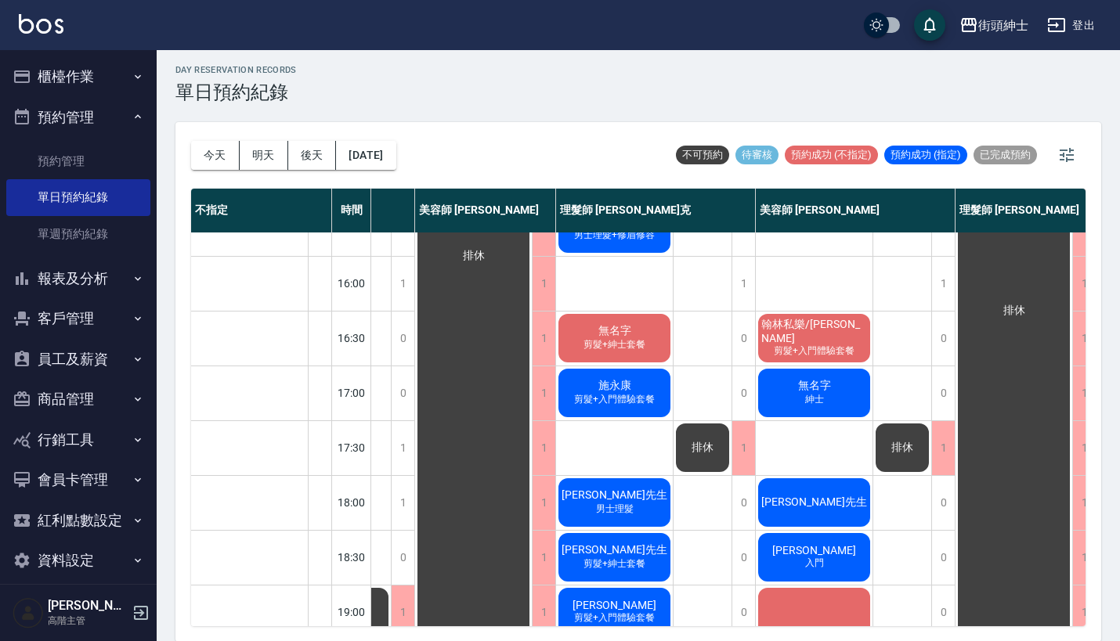
click at [832, 329] on span "翰林私樂/[PERSON_NAME]" at bounding box center [814, 331] width 112 height 27
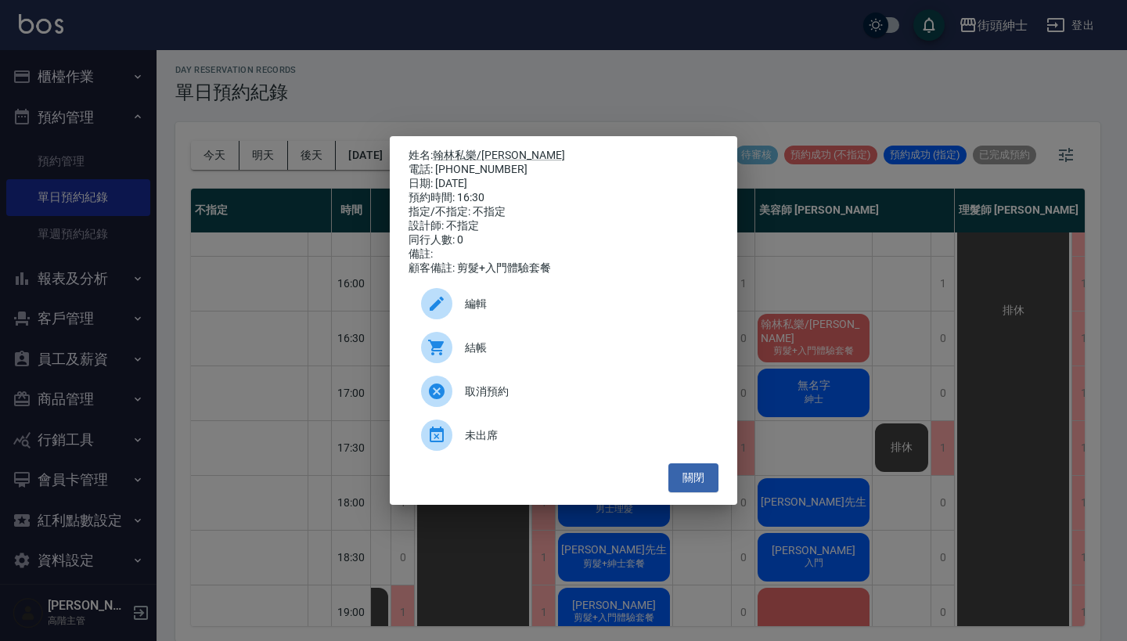
click at [818, 318] on div "姓名: 翰林私樂/阿翰 電話: [PHONE_NUMBER] 日期: [DATE] 預約時間: 16:30 指定/不指定: 不指定 設計師: 不指定 同行人數…" at bounding box center [563, 320] width 1127 height 641
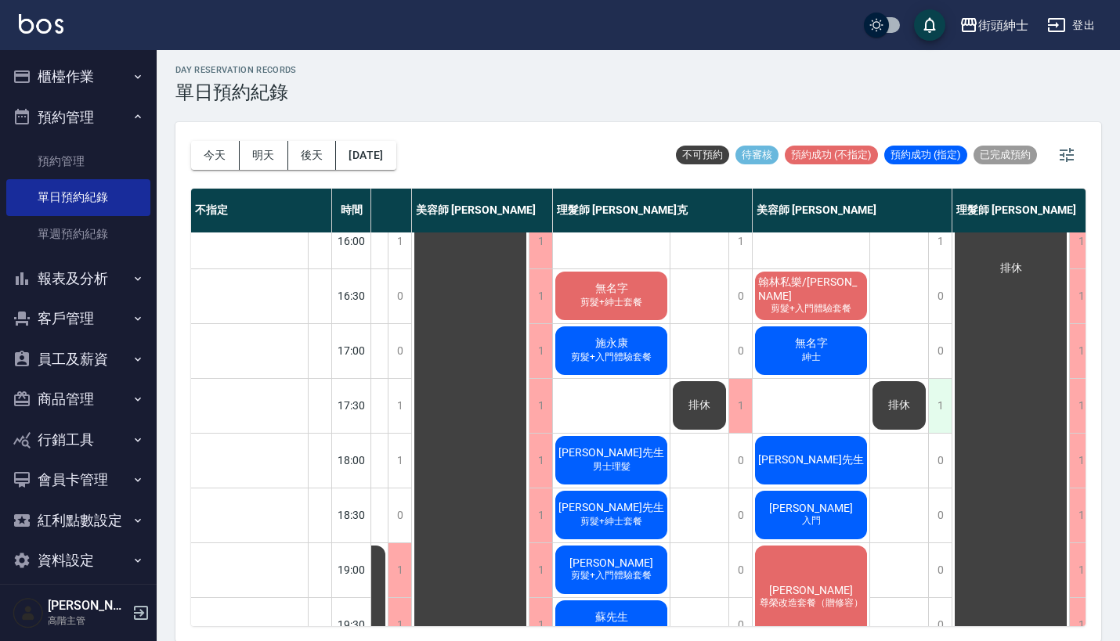
scroll to position [568, 159]
